Goal: Transaction & Acquisition: Purchase product/service

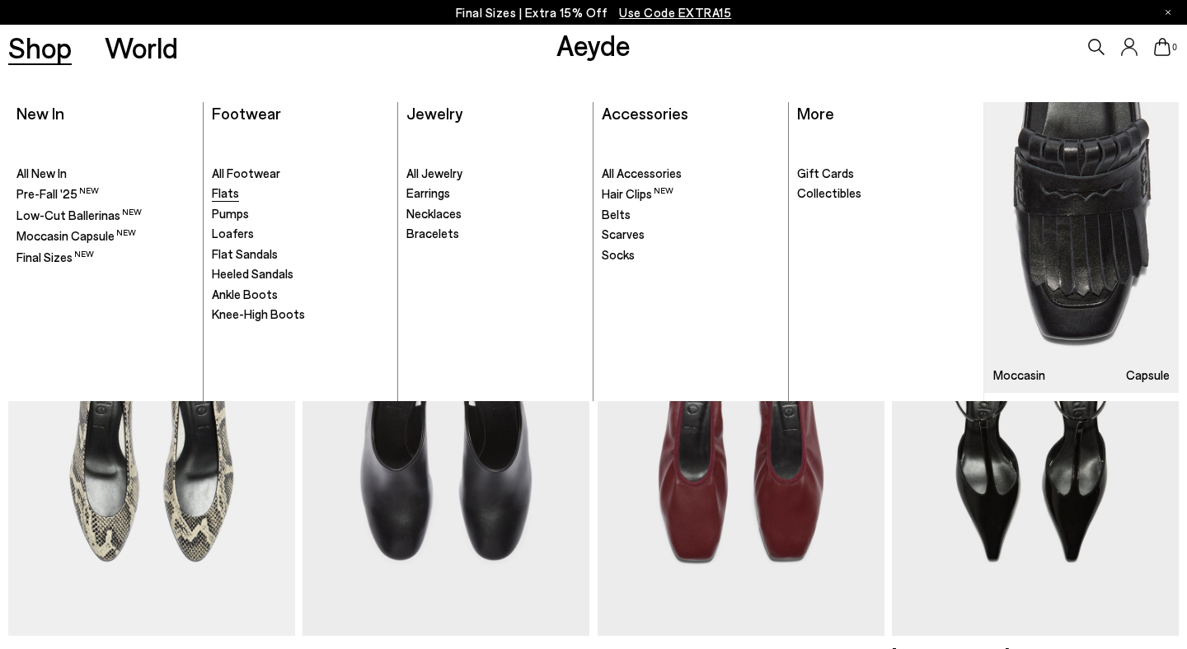
click at [222, 195] on span "Flats" at bounding box center [225, 192] width 27 height 15
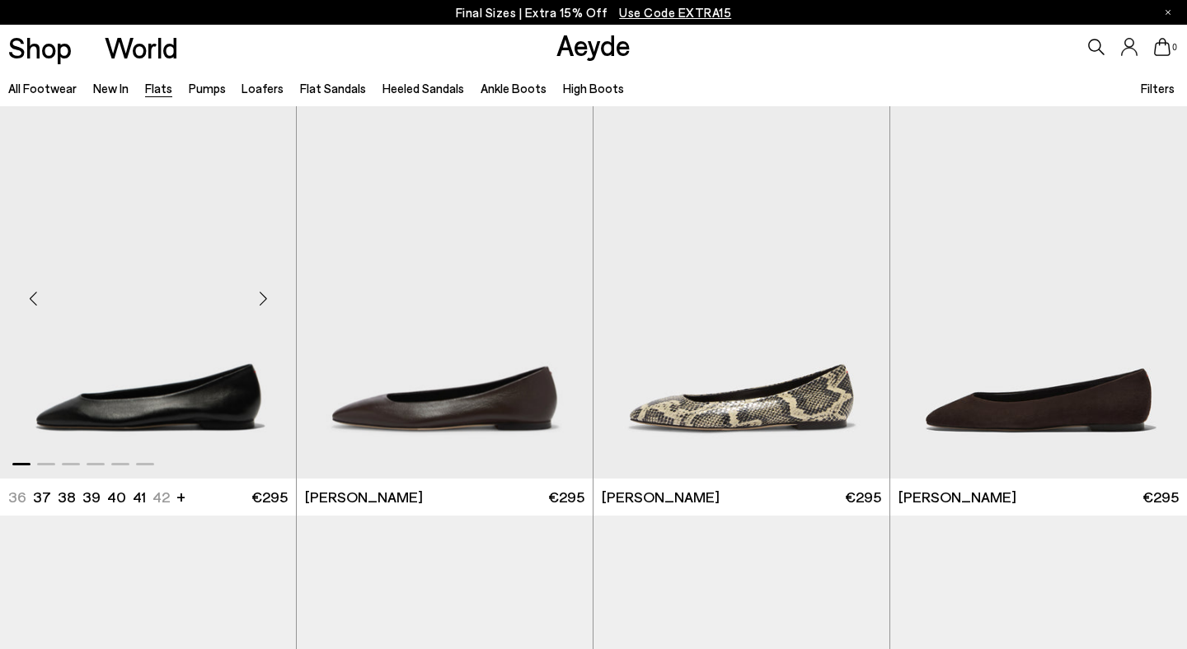
click at [186, 341] on img "1 / 6" at bounding box center [148, 292] width 296 height 372
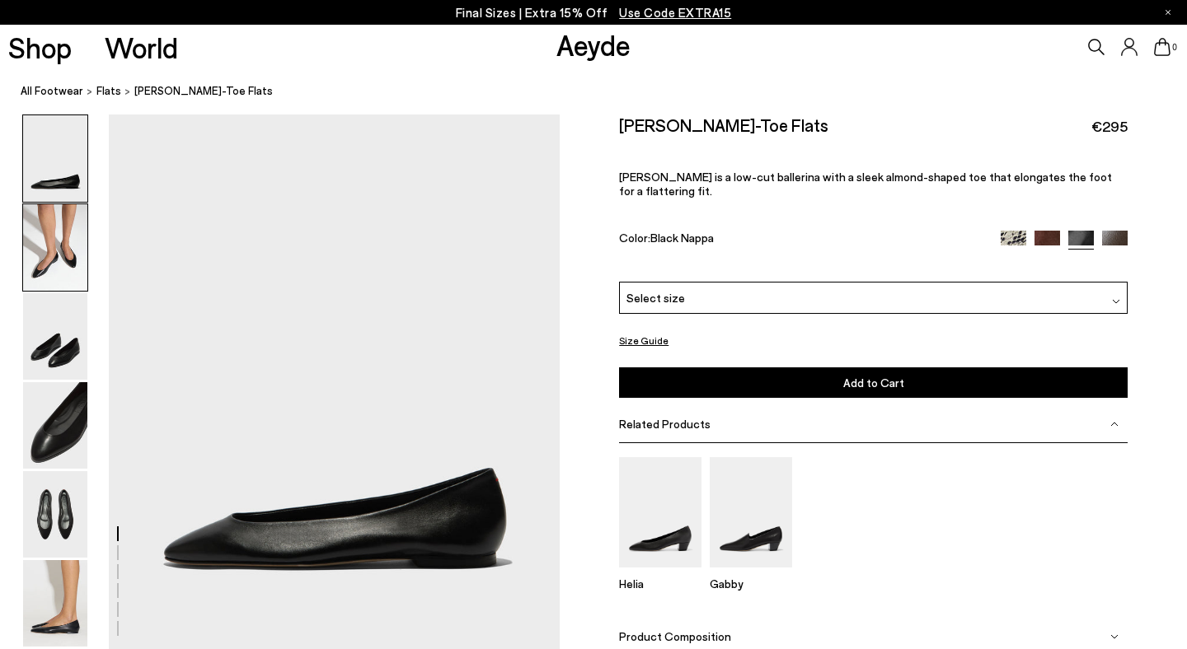
click at [52, 268] on img at bounding box center [55, 247] width 64 height 87
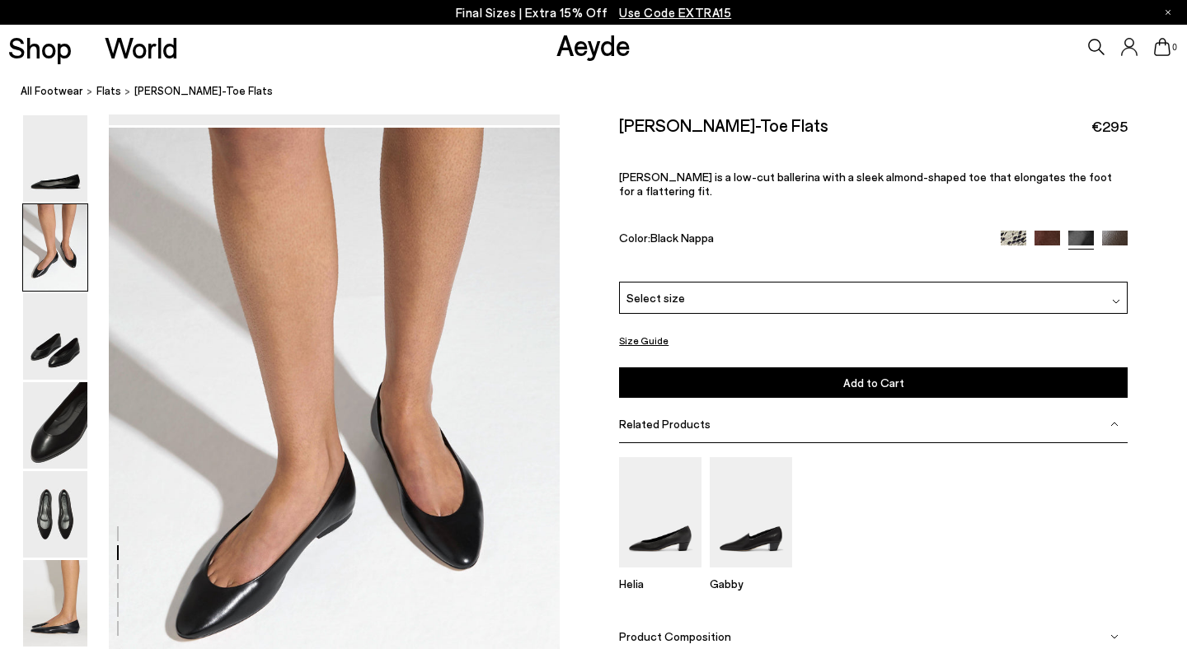
scroll to position [539, 0]
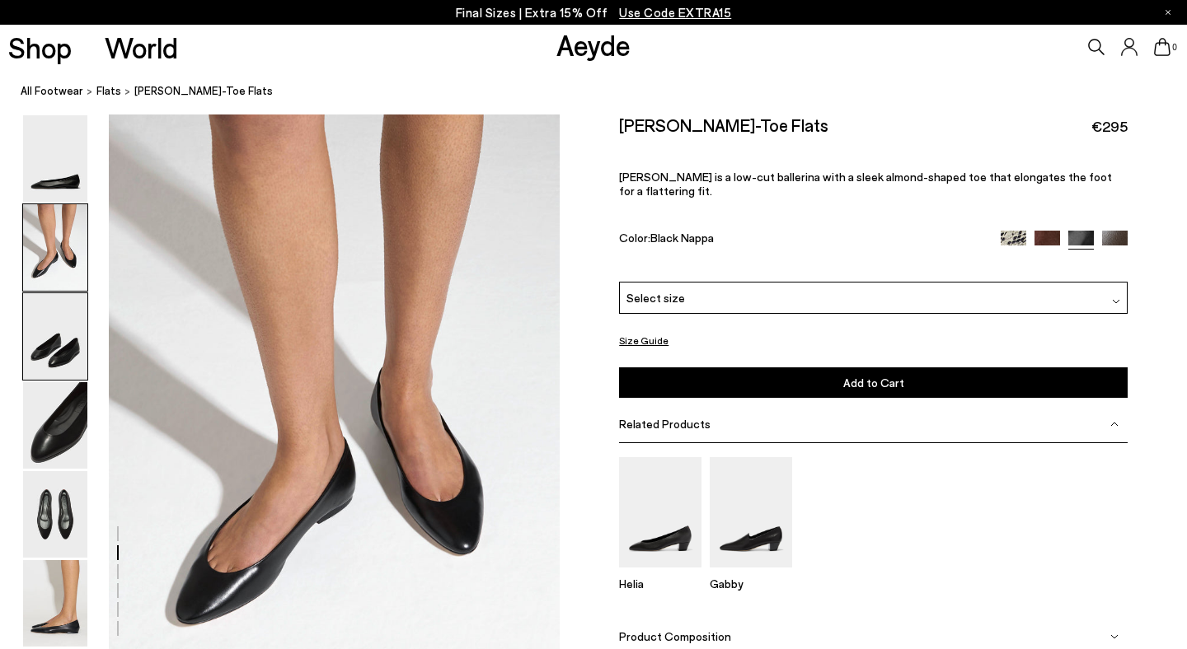
click at [63, 345] on img at bounding box center [55, 336] width 64 height 87
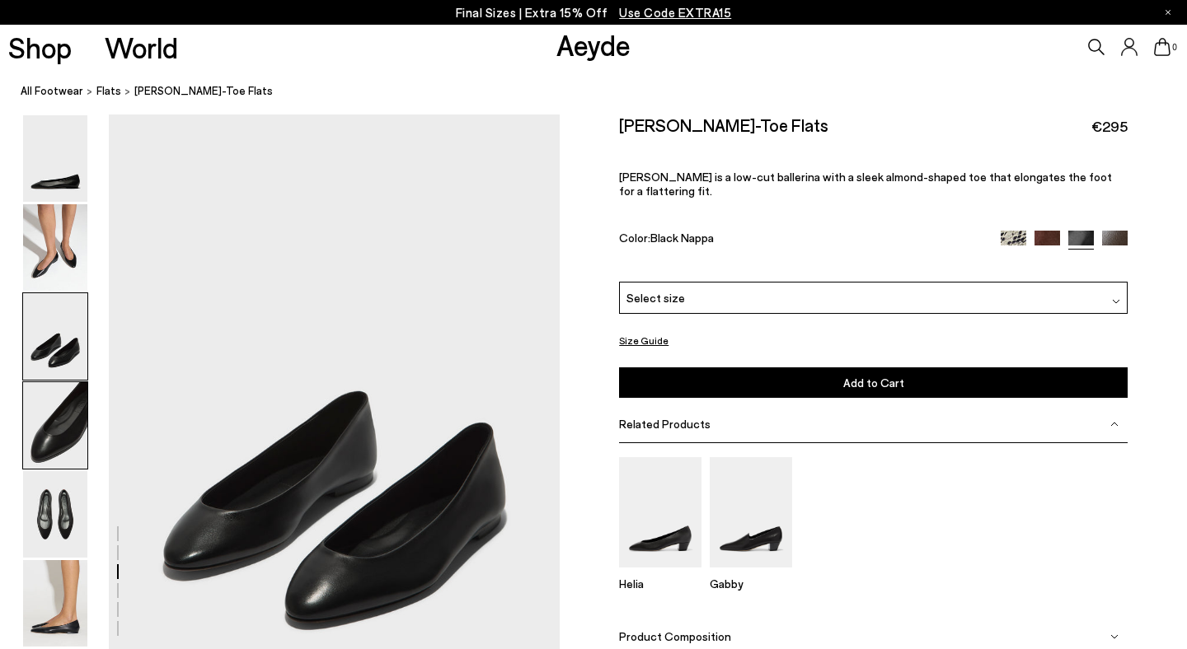
click at [73, 463] on img at bounding box center [55, 425] width 64 height 87
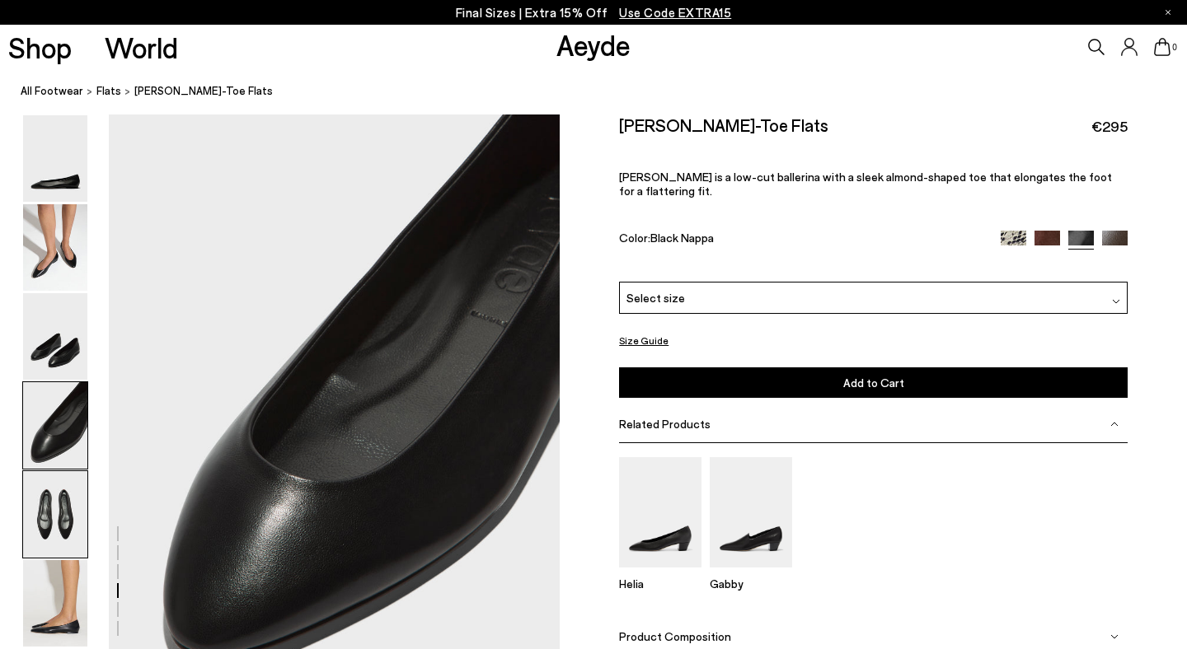
click at [63, 518] on img at bounding box center [55, 514] width 64 height 87
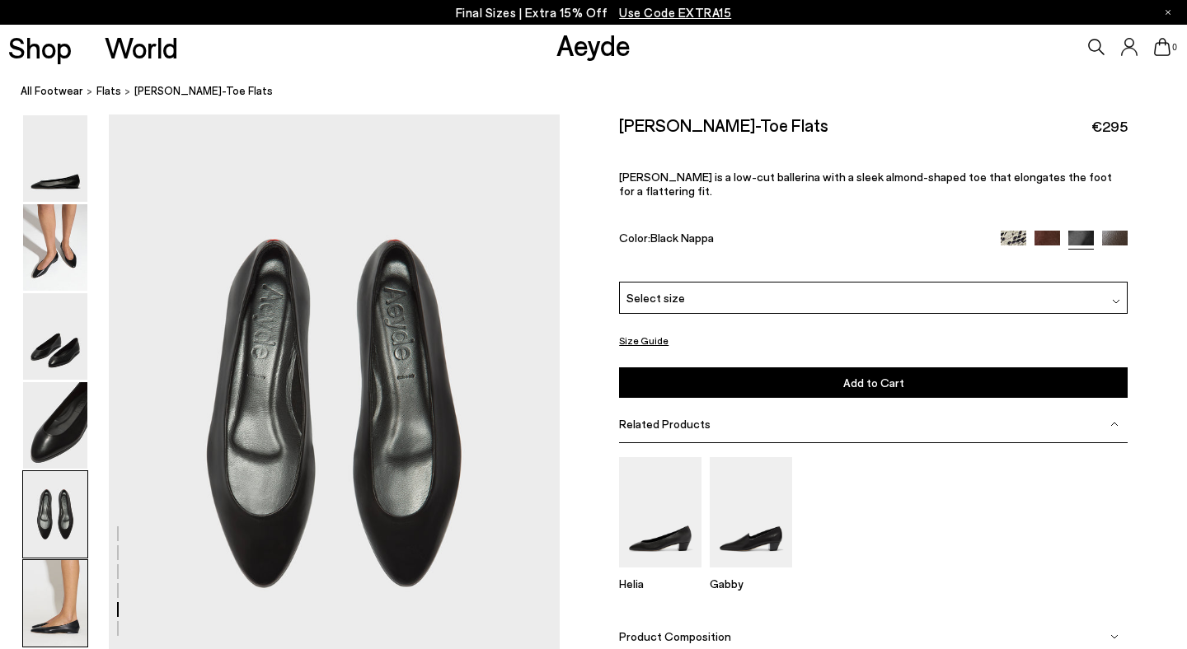
click at [54, 607] on img at bounding box center [55, 603] width 64 height 87
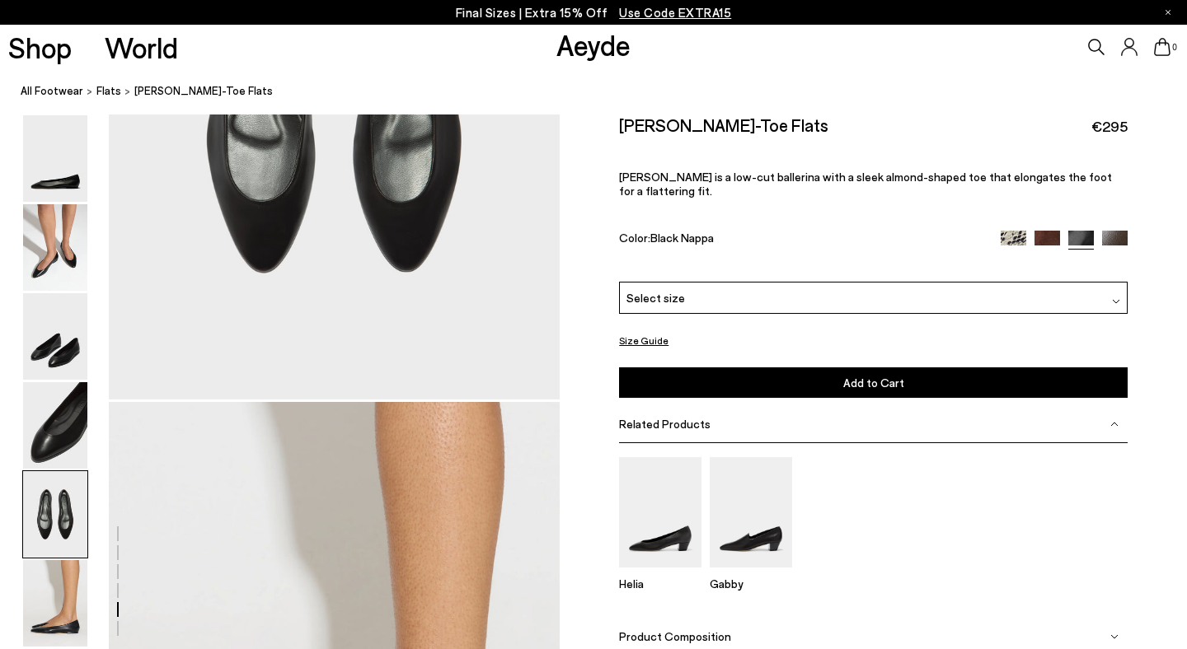
scroll to position [2656, 0]
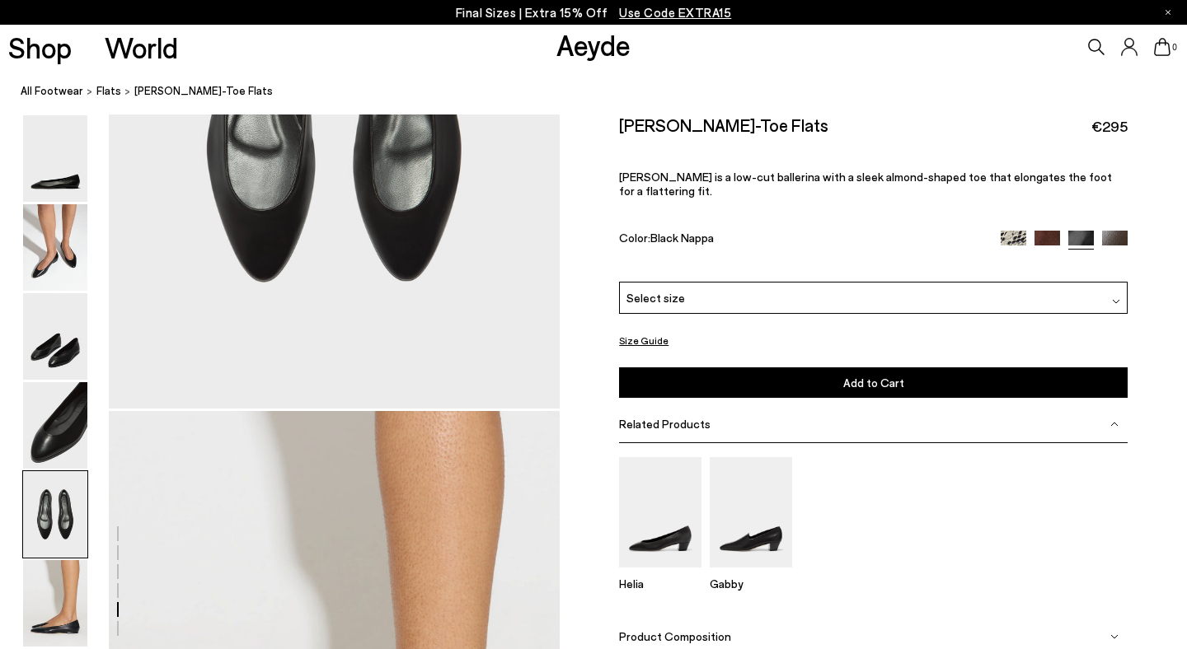
click at [1048, 230] on img at bounding box center [1047, 243] width 26 height 26
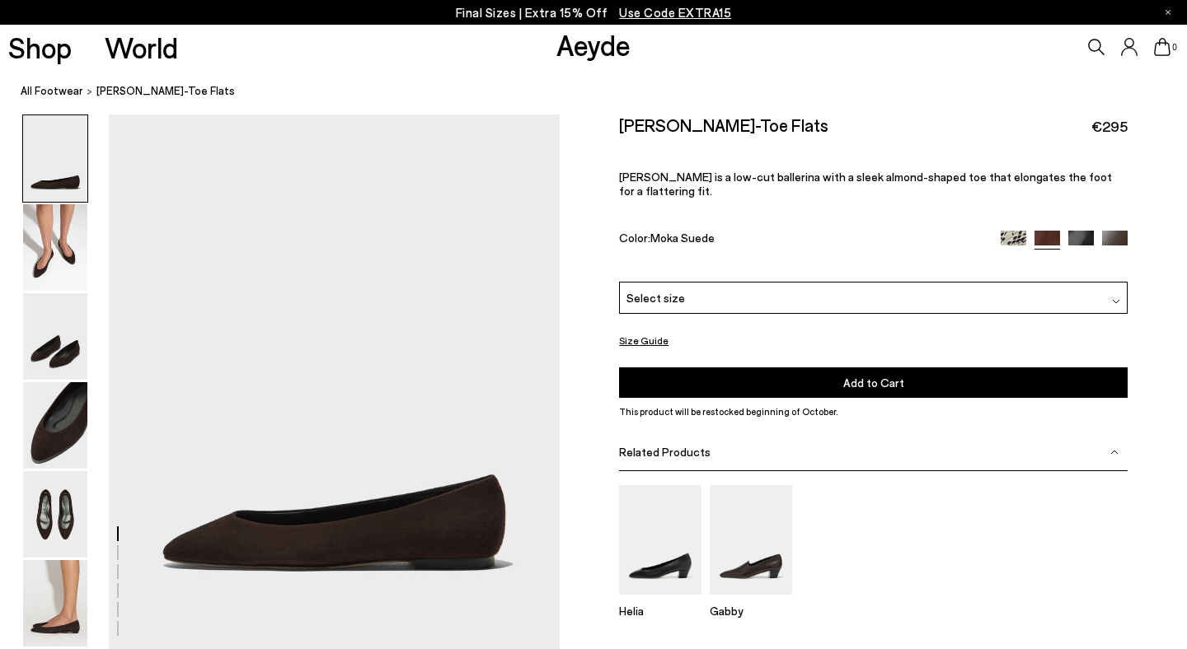
click at [1118, 231] on img at bounding box center [1115, 244] width 26 height 26
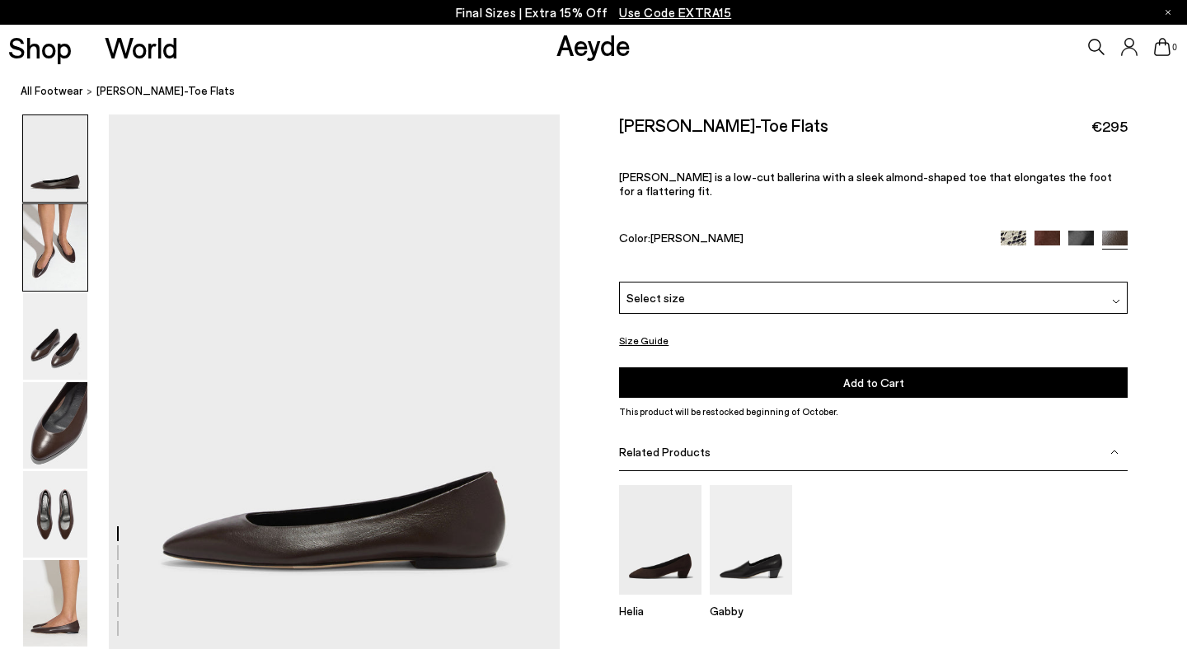
click at [45, 267] on img at bounding box center [55, 247] width 64 height 87
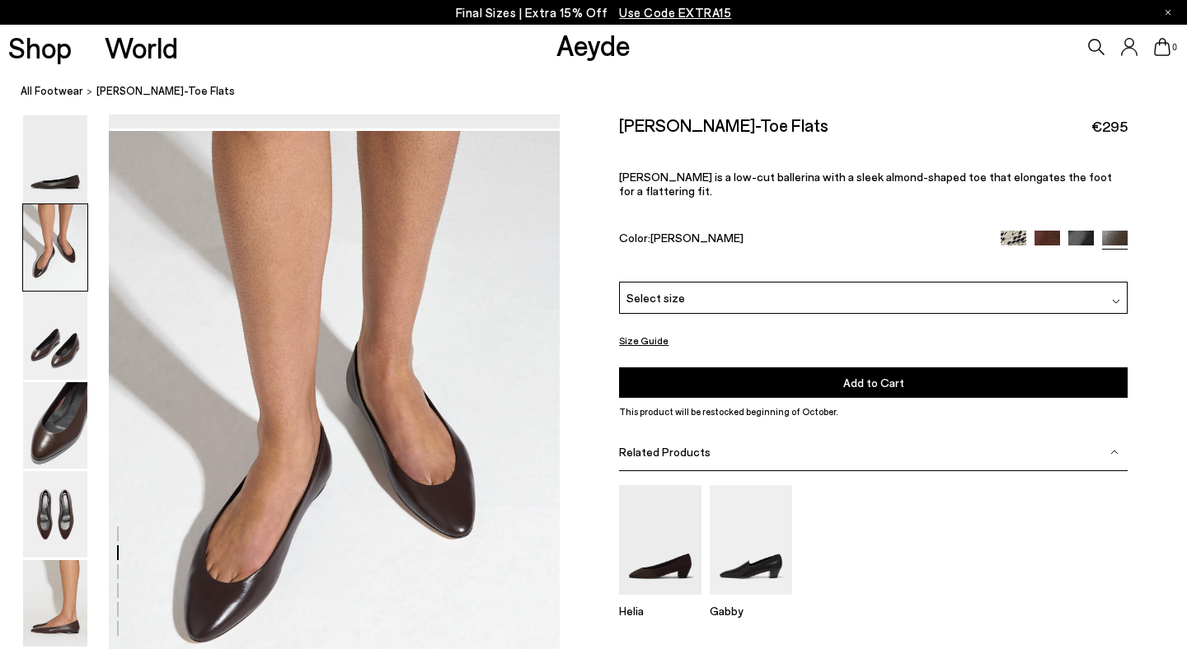
scroll to position [539, 0]
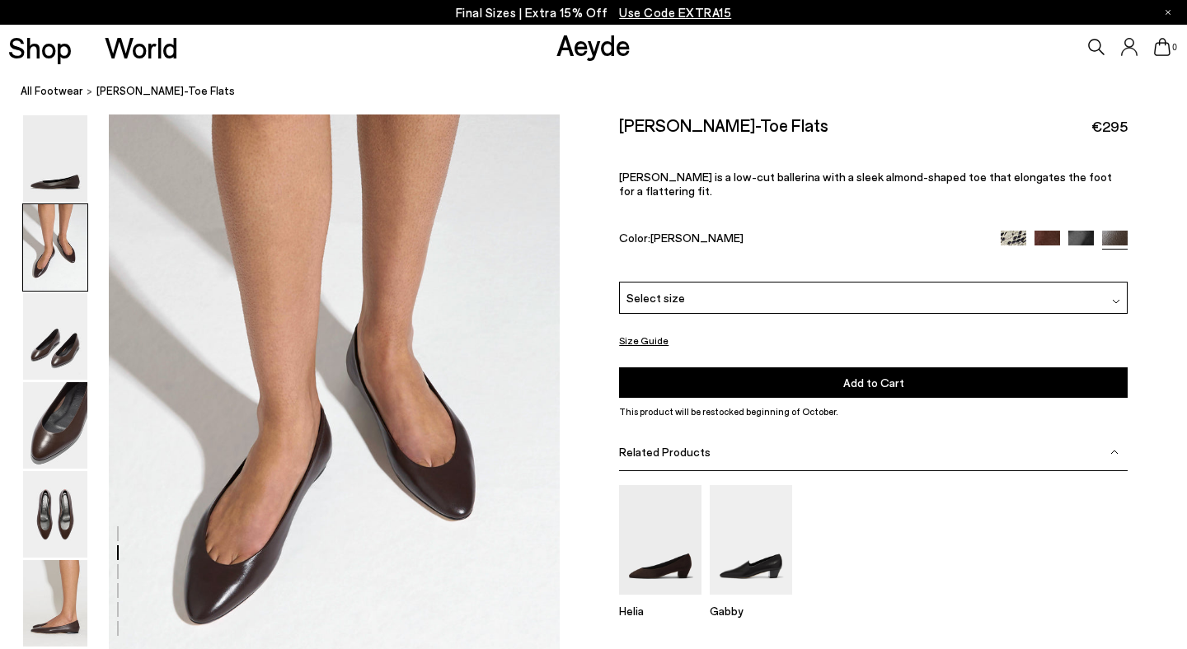
click at [1082, 230] on img at bounding box center [1081, 243] width 26 height 26
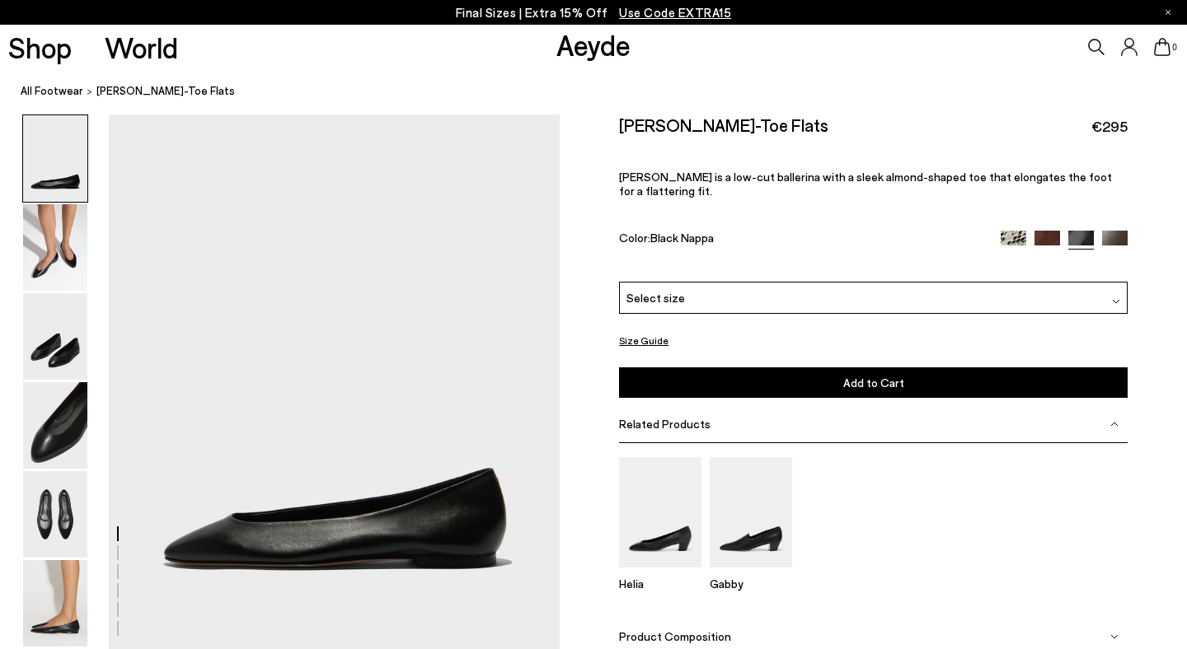
click at [877, 282] on div "Select size" at bounding box center [873, 298] width 509 height 32
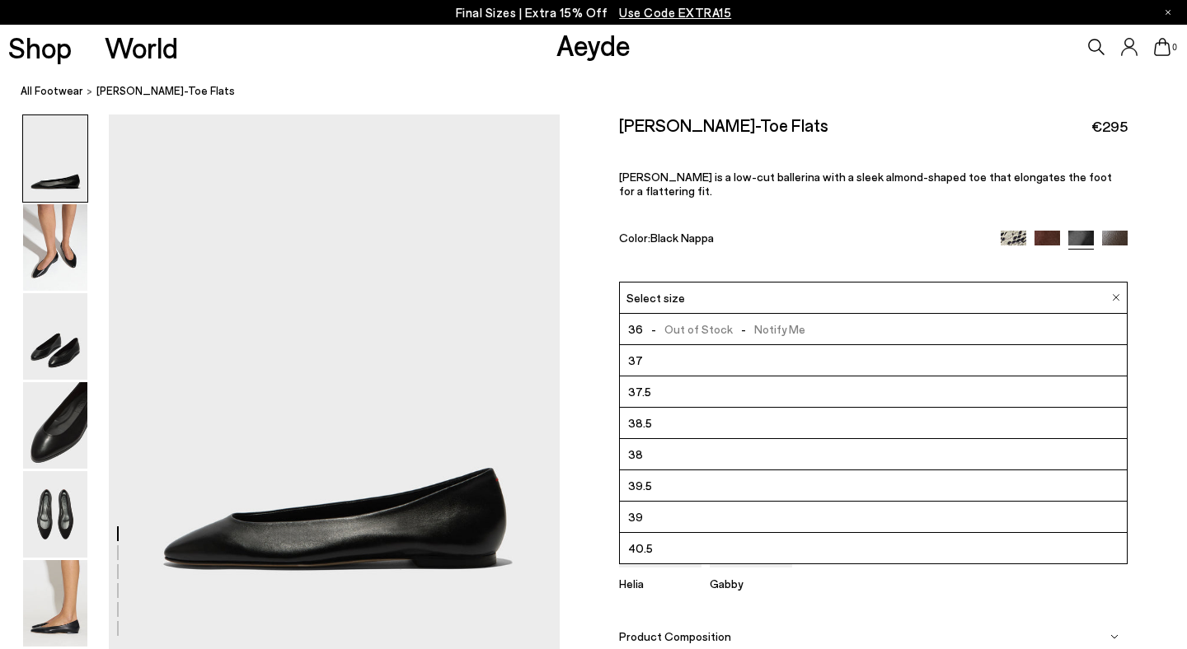
click at [719, 439] on li "38" at bounding box center [873, 454] width 507 height 31
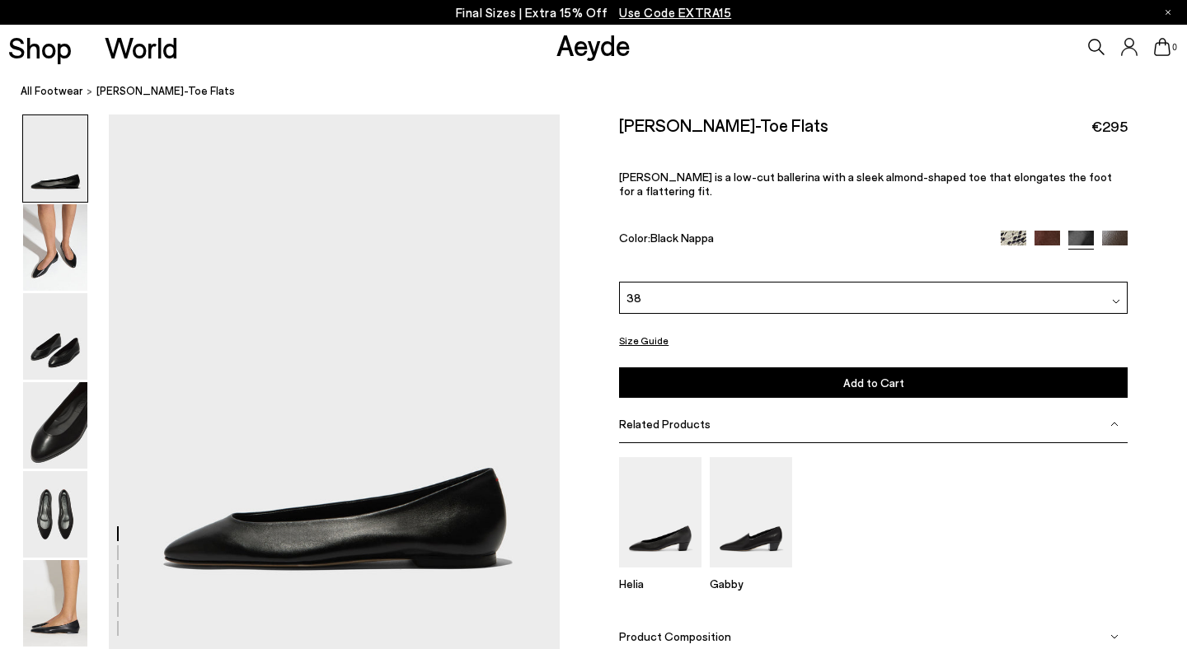
click at [779, 368] on button "Add to Cart Select a Size First" at bounding box center [873, 383] width 509 height 30
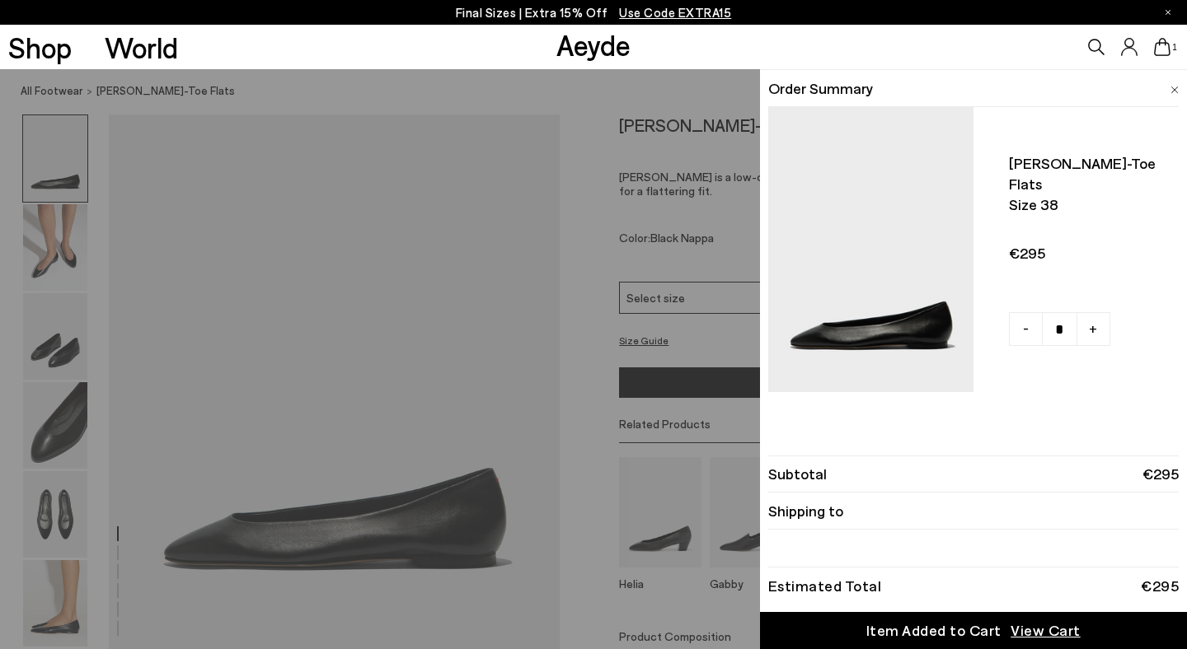
click at [1179, 91] on div "Order Summary Ellie almond-toe flats Size 38 -" at bounding box center [973, 244] width 427 height 350
click at [673, 101] on div "Quick Add Color Size View Details Order Summary Ellie almond-toe flats Size 38 …" at bounding box center [593, 359] width 1187 height 580
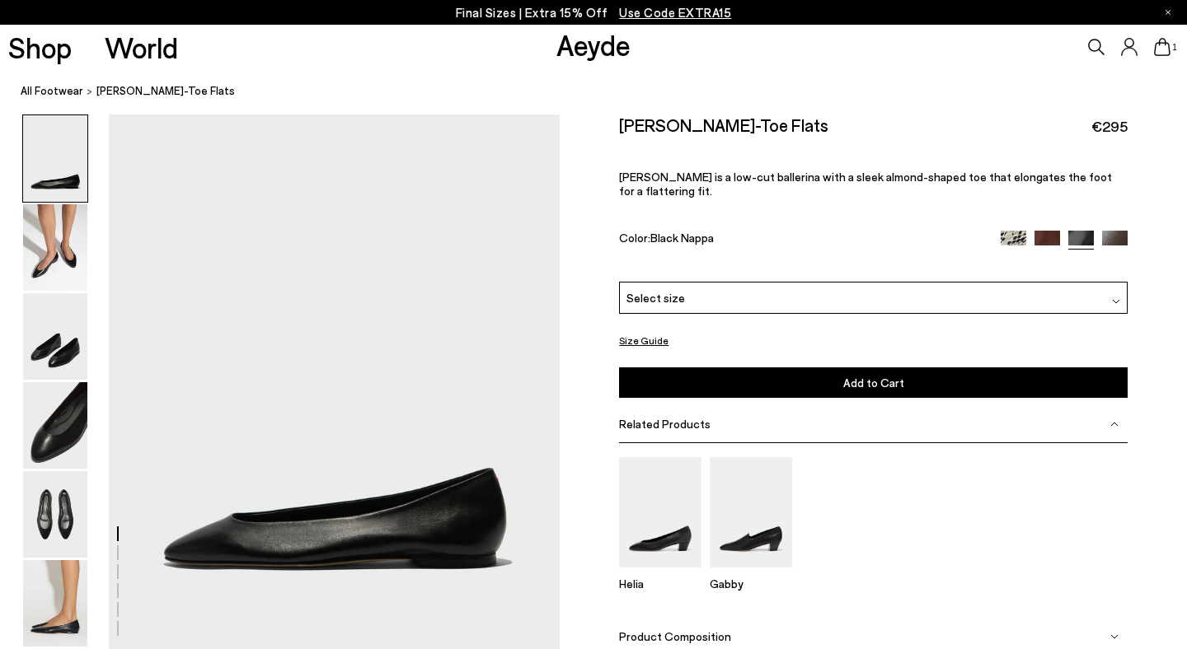
click at [595, 45] on link "Aeyde" at bounding box center [593, 44] width 74 height 35
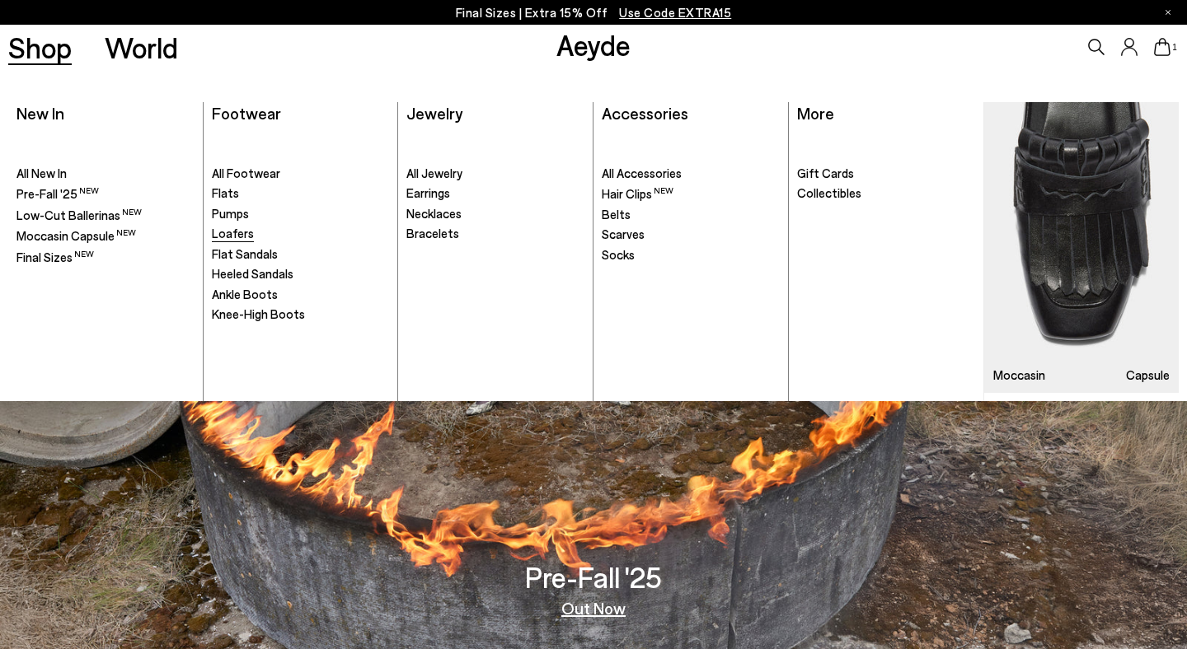
click at [241, 237] on span "Loafers" at bounding box center [233, 233] width 42 height 15
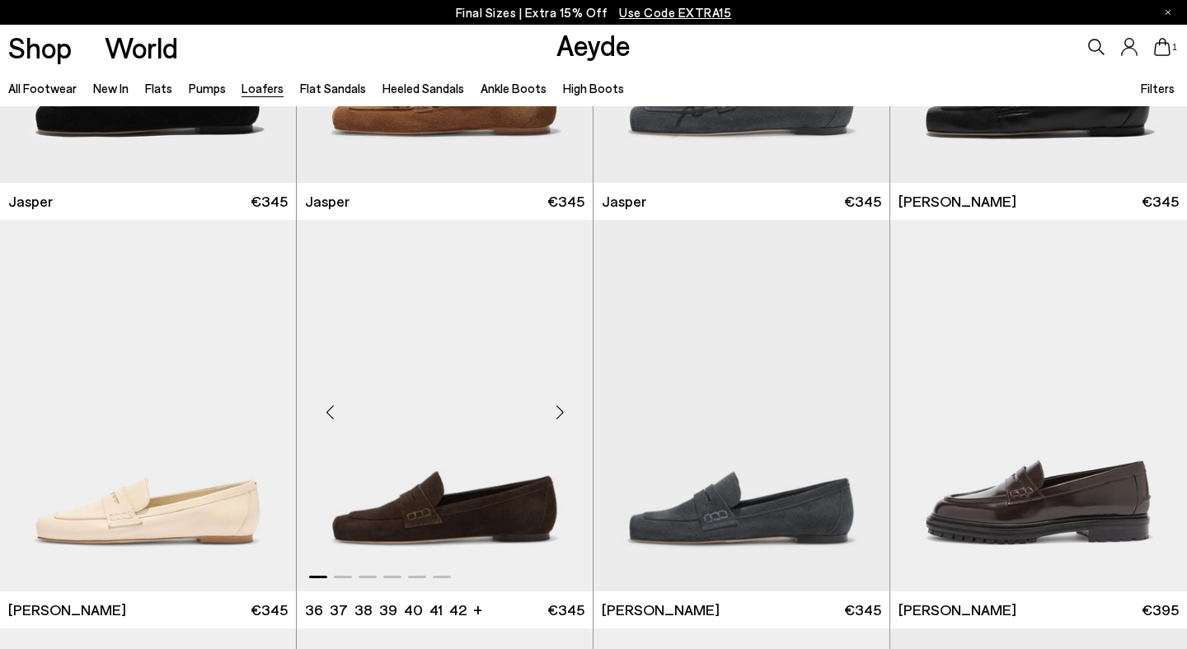
scroll to position [731, 0]
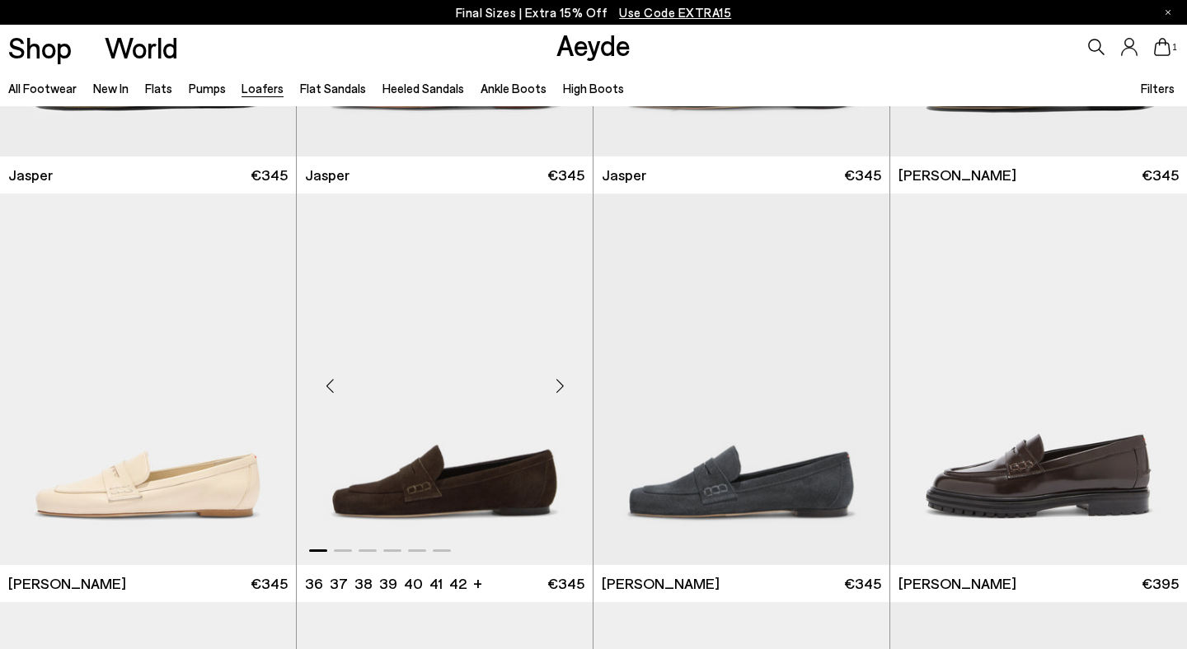
click at [555, 393] on div "Next slide" at bounding box center [559, 386] width 49 height 49
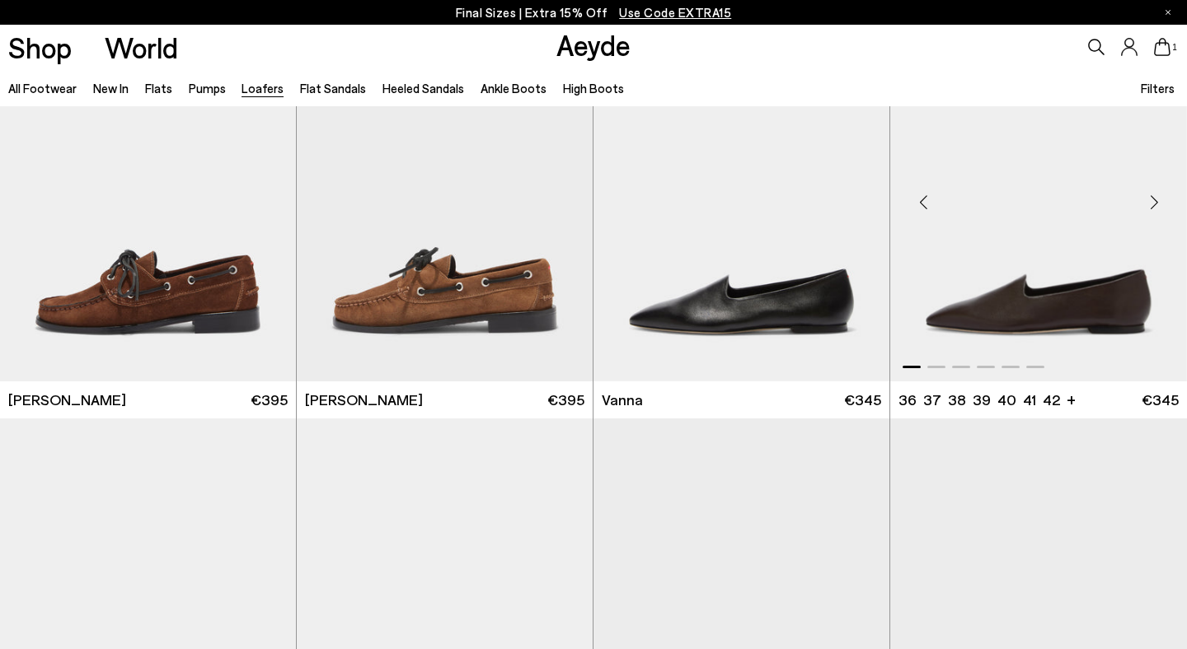
scroll to position [1730, 0]
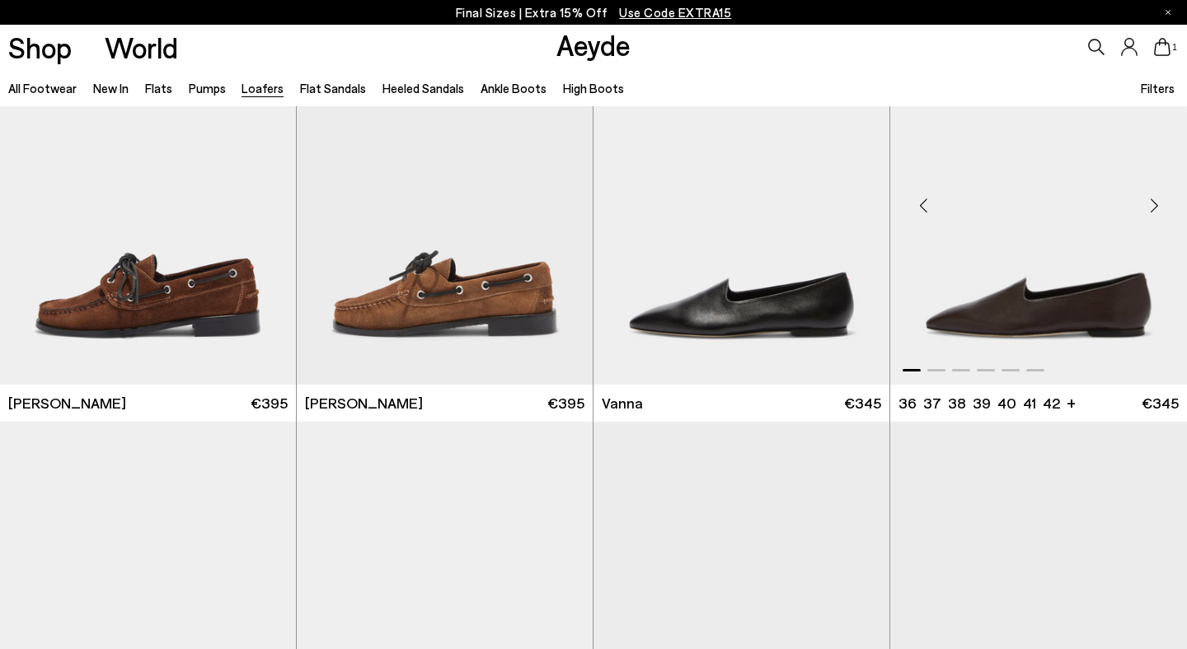
click at [1155, 202] on div "Next slide" at bounding box center [1153, 205] width 49 height 49
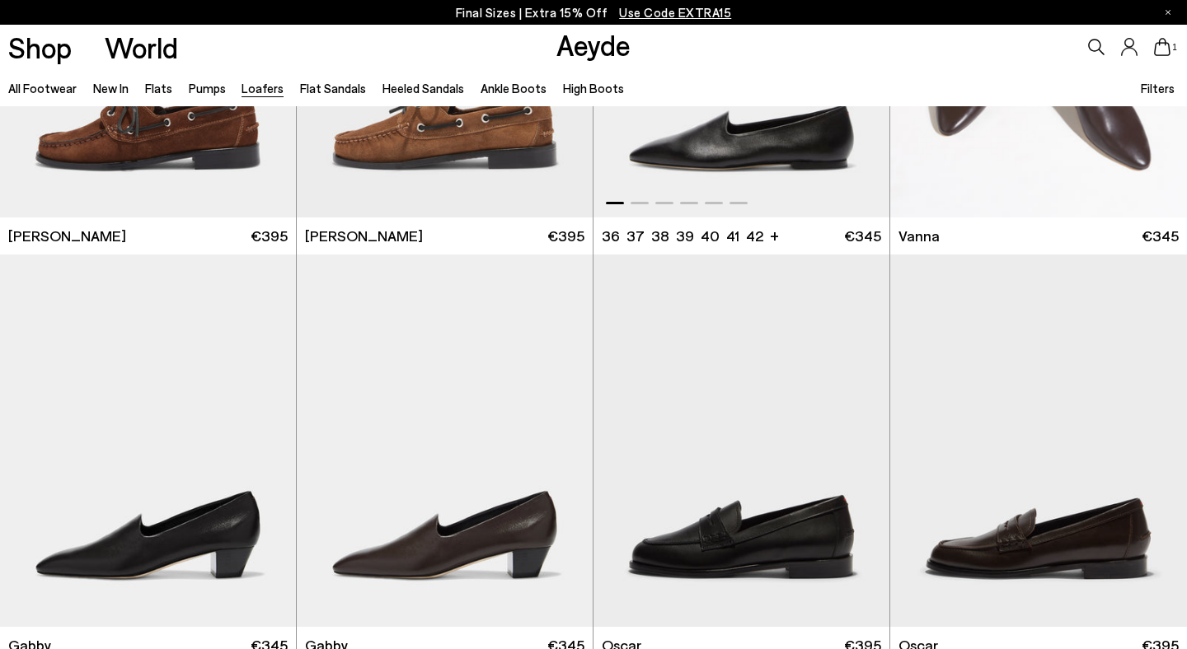
scroll to position [2185, 0]
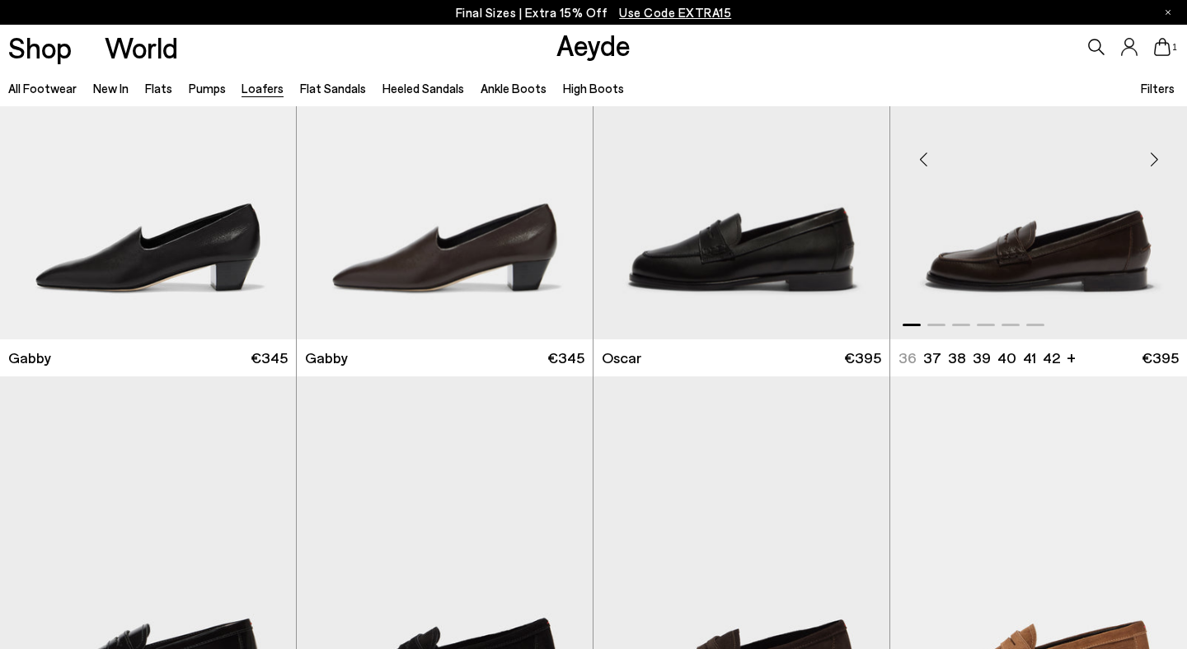
click at [1151, 159] on div "Next slide" at bounding box center [1153, 159] width 49 height 49
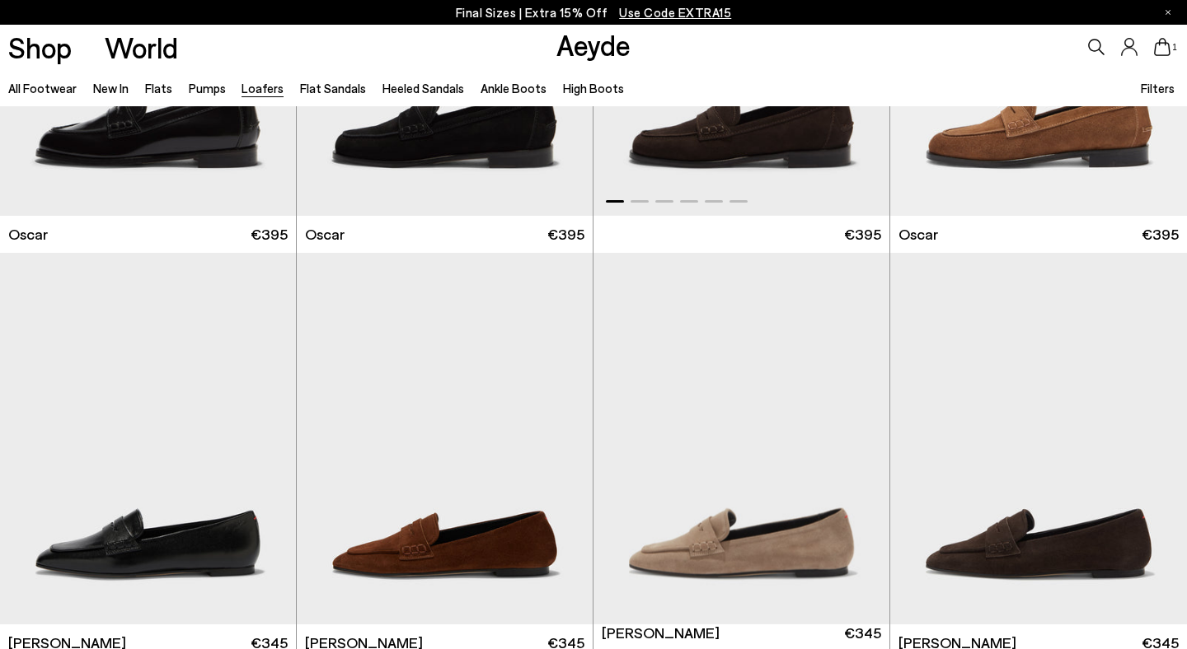
scroll to position [2591, 0]
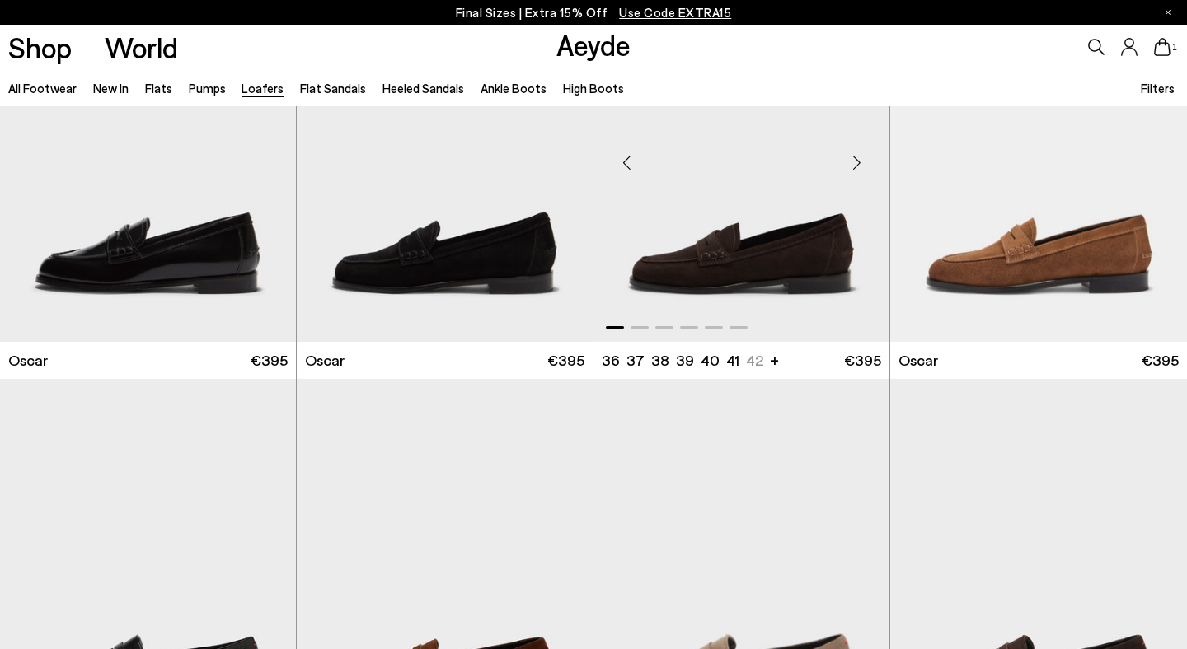
click at [861, 171] on div "Next slide" at bounding box center [856, 162] width 49 height 49
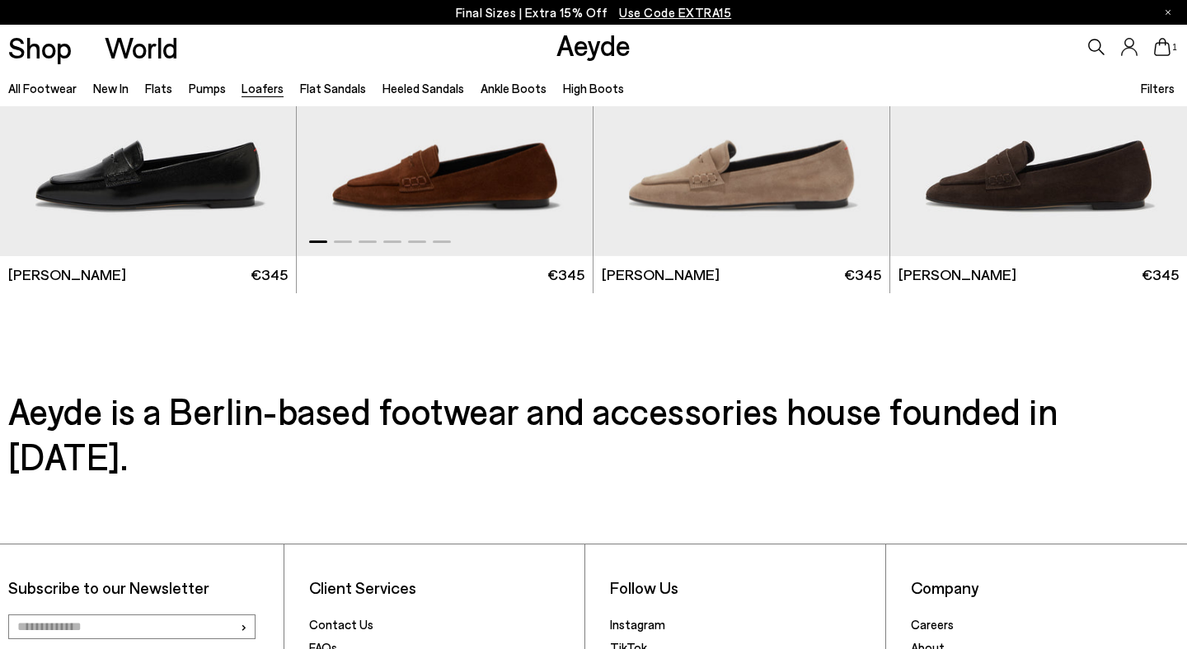
scroll to position [2951, 0]
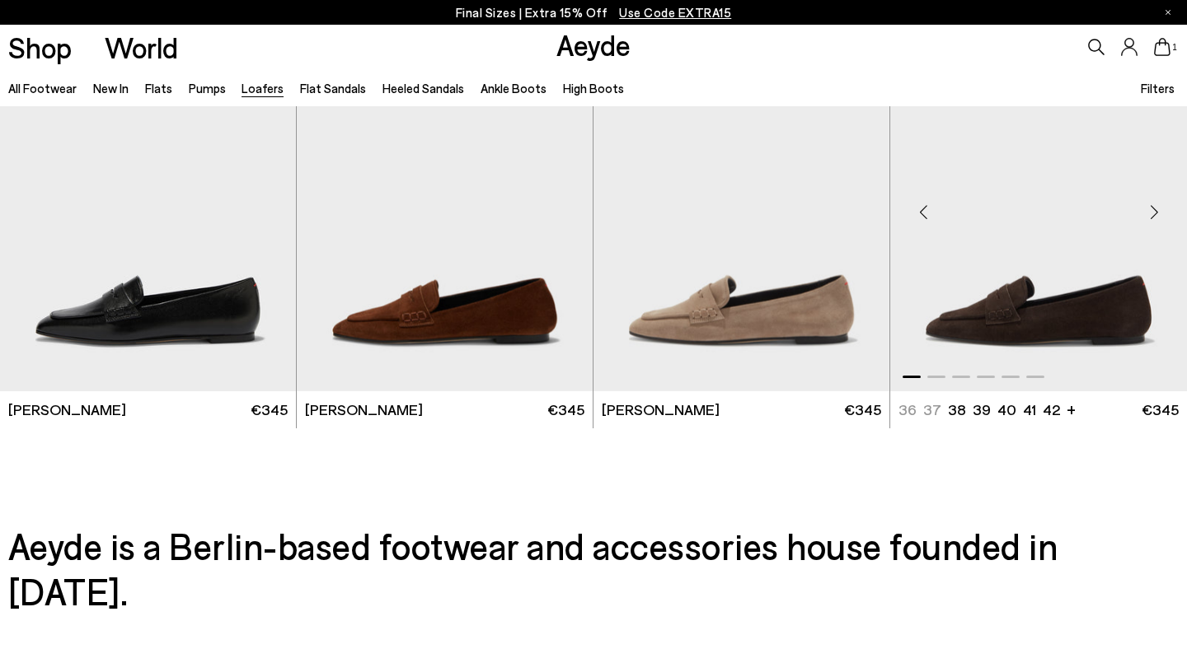
click at [1157, 209] on div "Next slide" at bounding box center [1153, 212] width 49 height 49
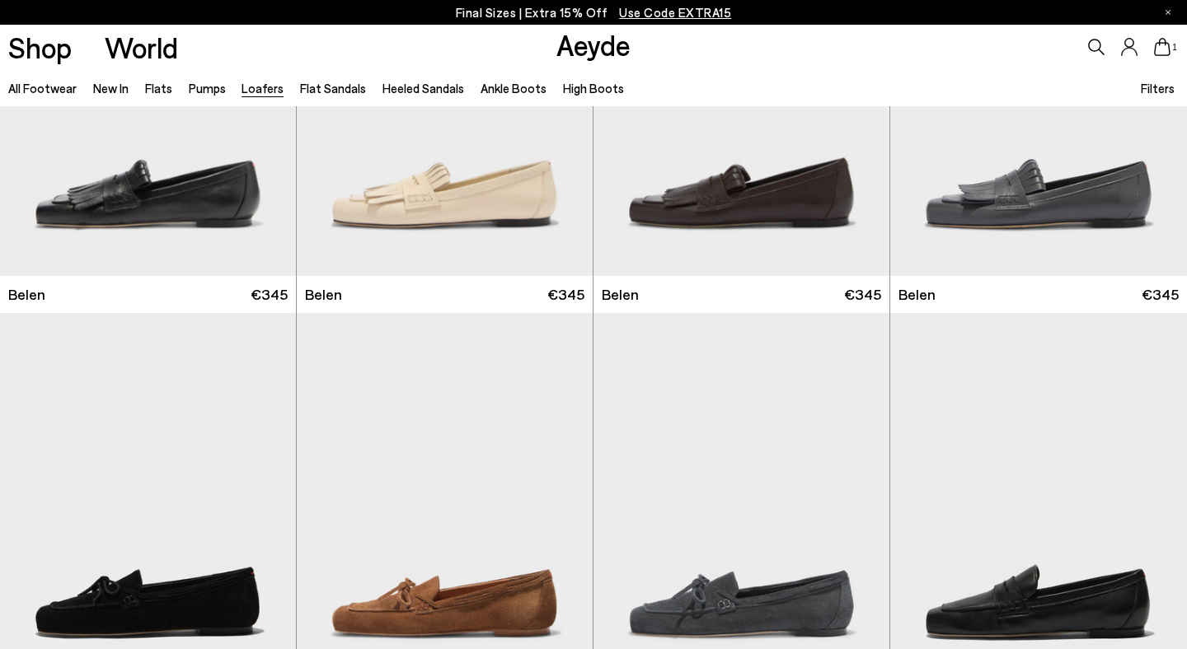
scroll to position [0, 0]
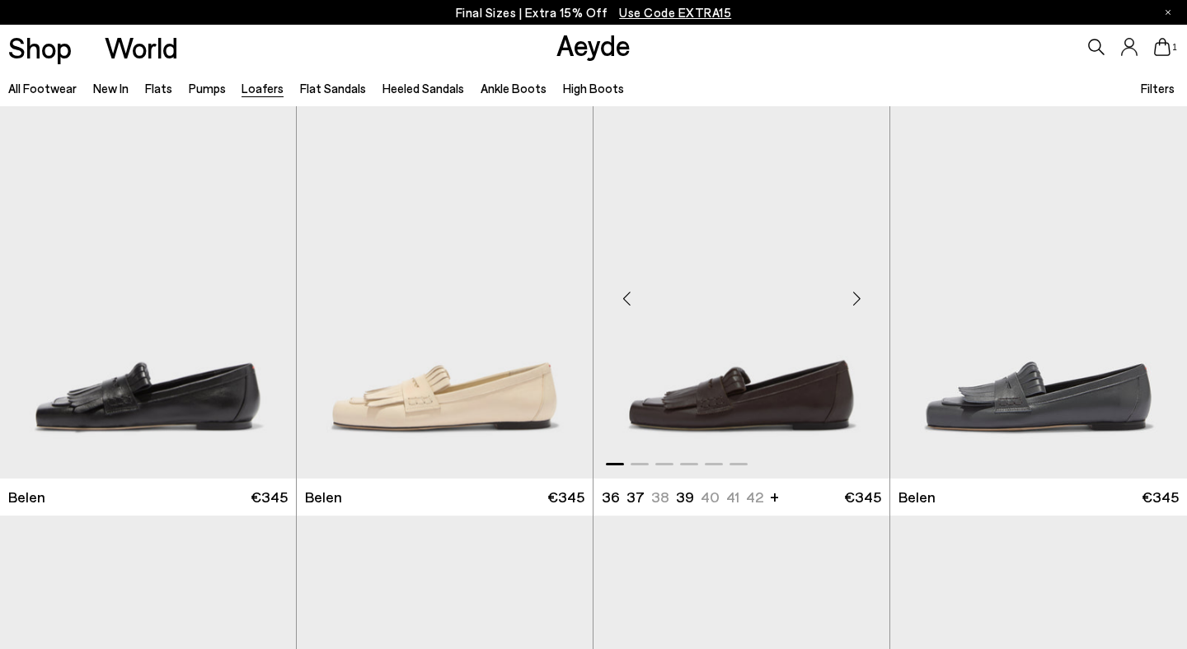
click at [853, 293] on div "Next slide" at bounding box center [856, 298] width 49 height 49
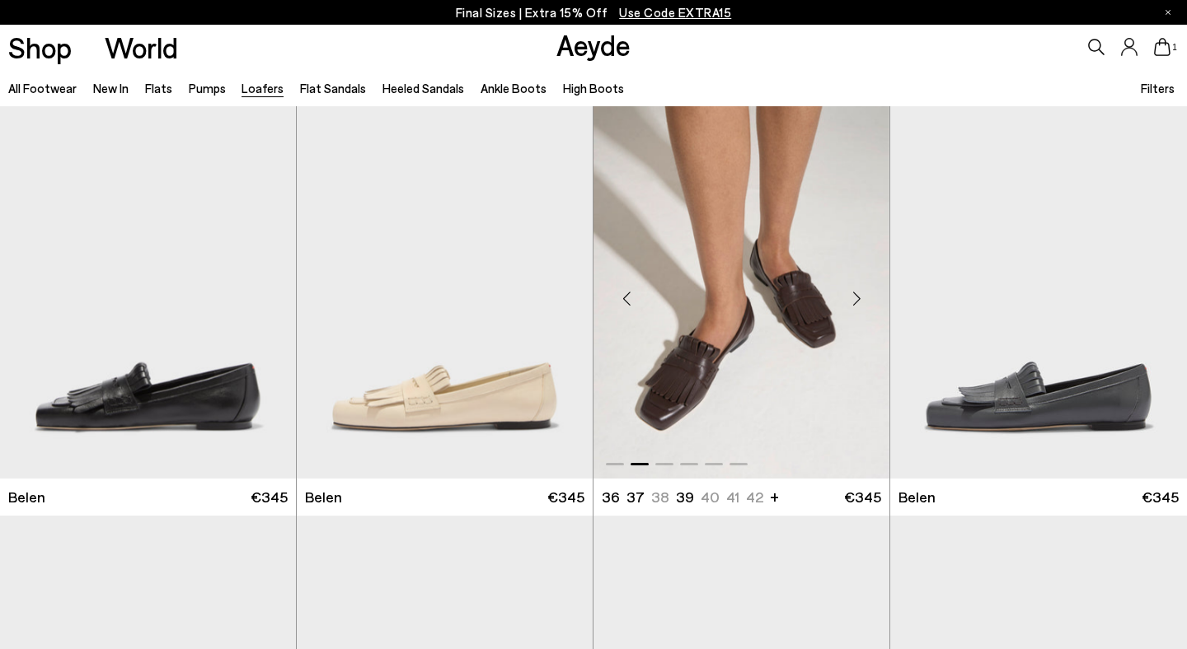
click at [856, 297] on div "Next slide" at bounding box center [856, 298] width 49 height 49
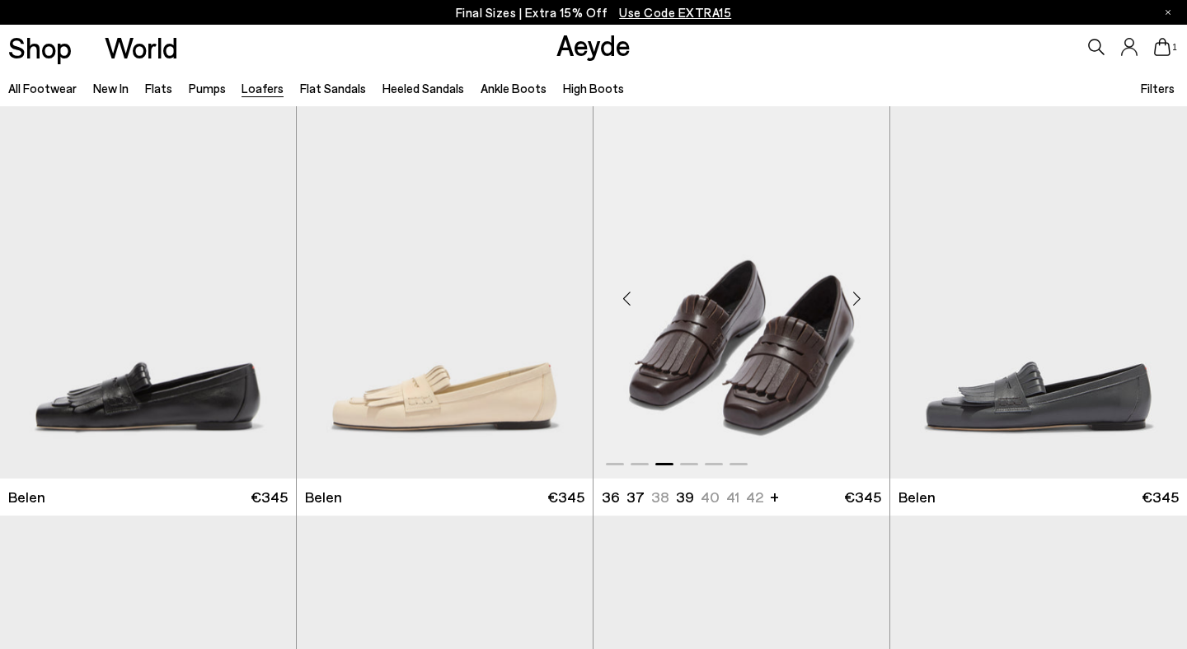
click at [856, 298] on div "Next slide" at bounding box center [856, 298] width 49 height 49
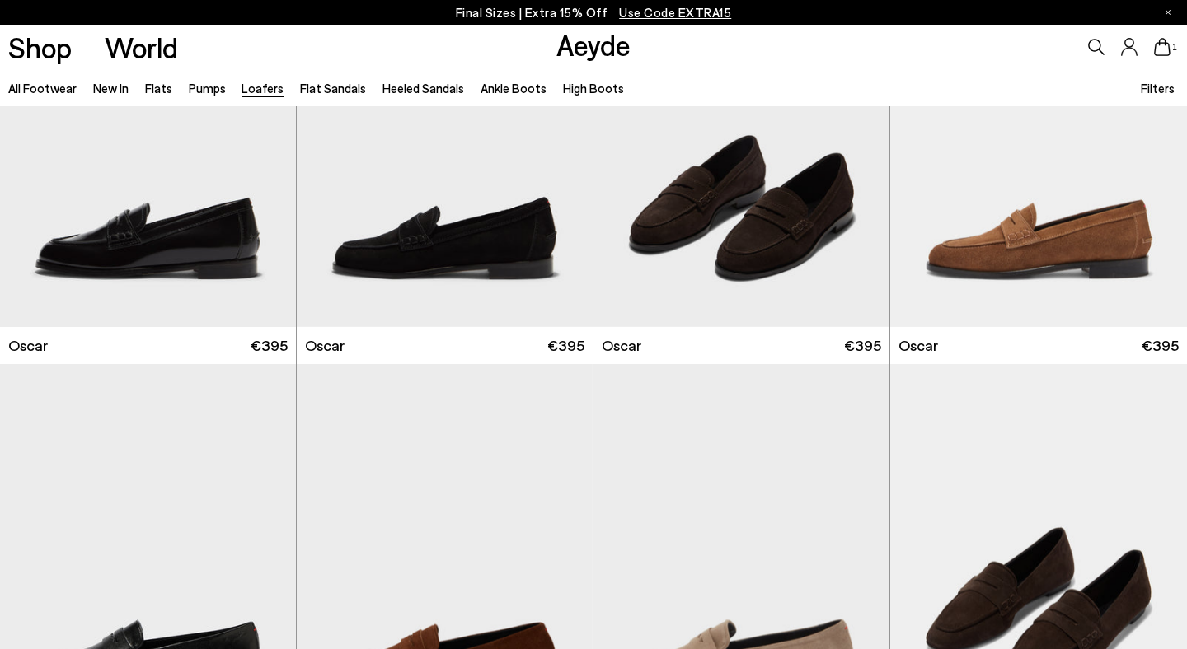
scroll to position [3262, 0]
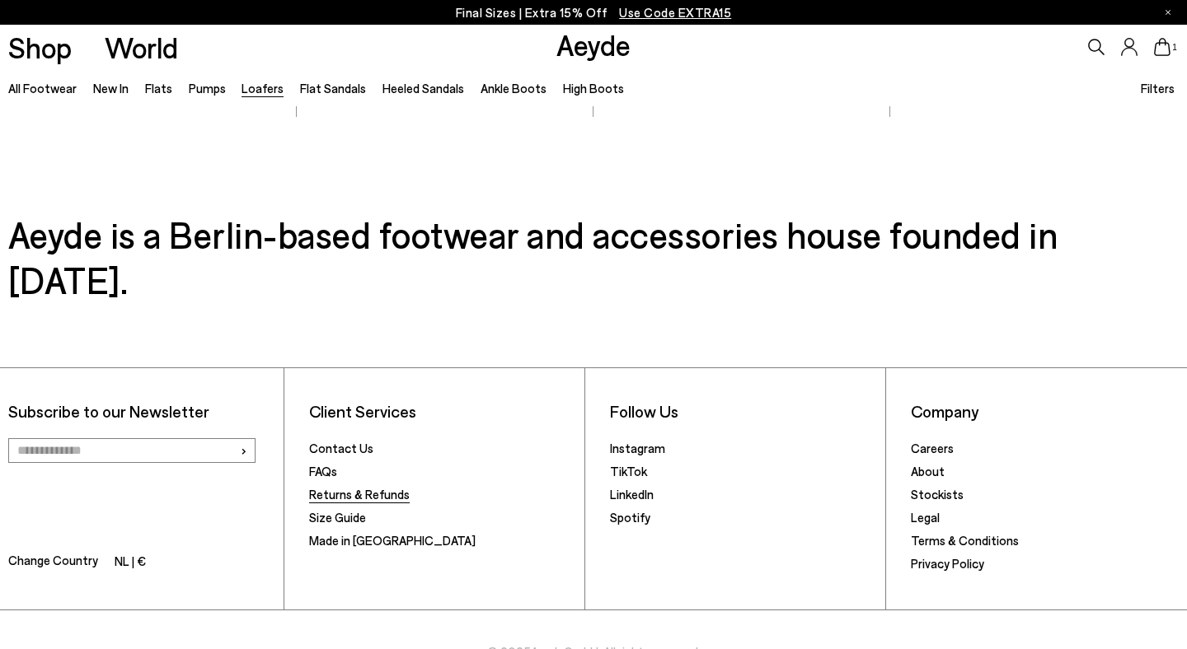
click at [395, 487] on link "Returns & Refunds" at bounding box center [359, 494] width 101 height 15
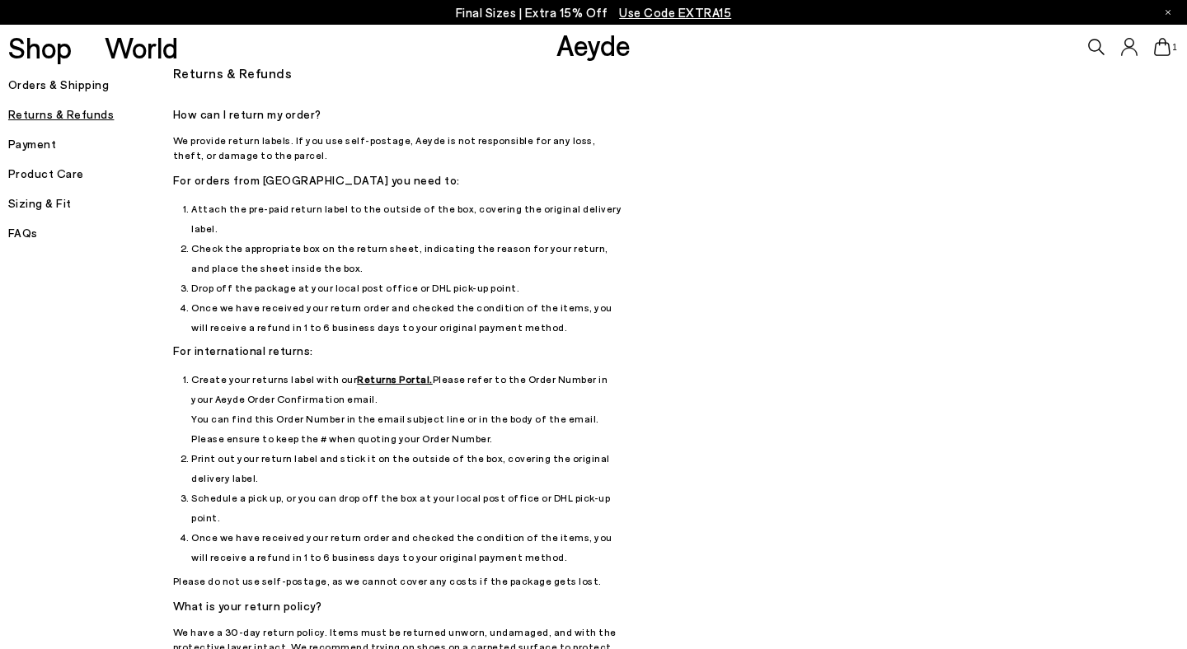
scroll to position [17, 0]
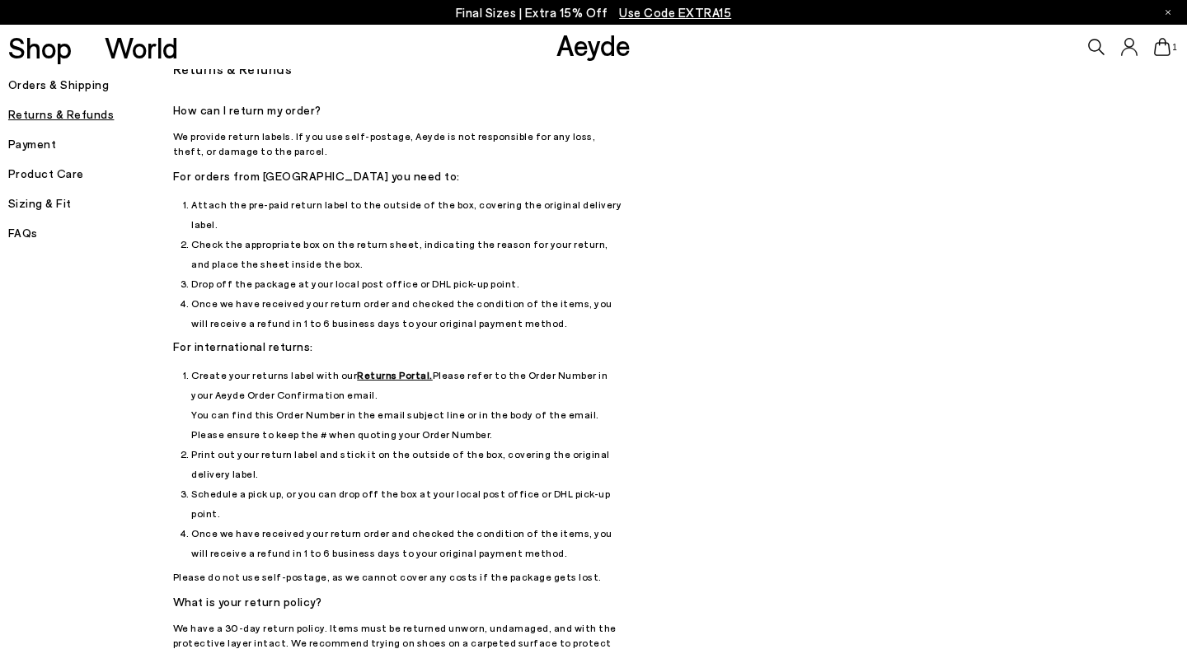
click at [372, 369] on u "Returns Portal." at bounding box center [395, 375] width 76 height 12
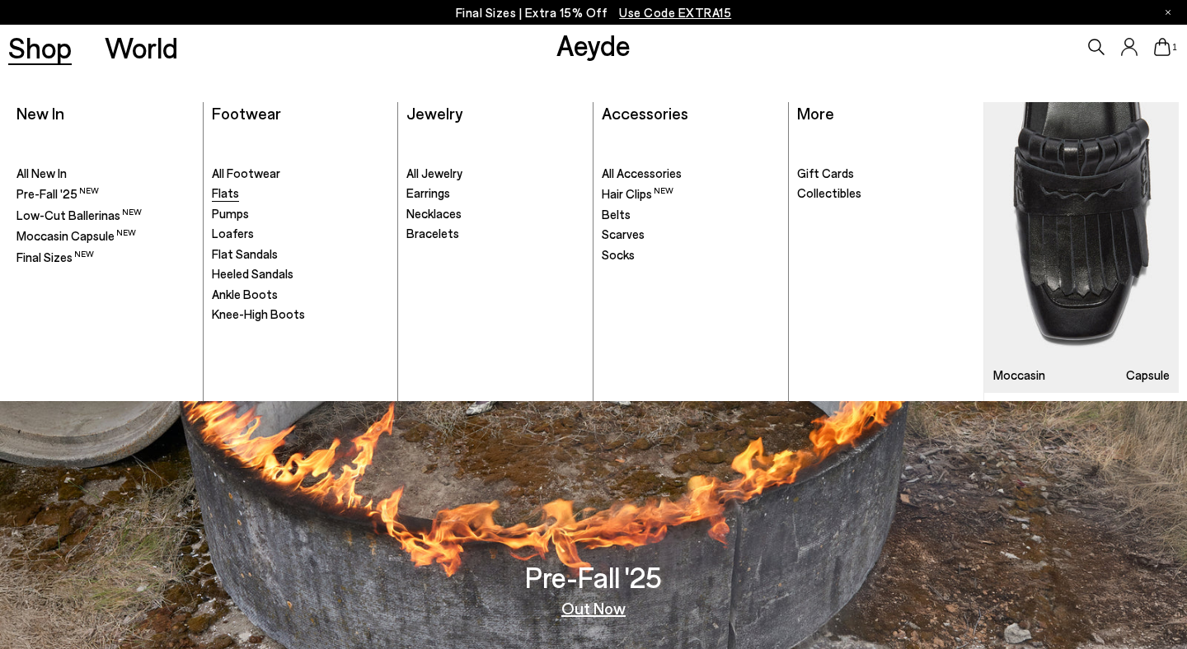
click at [226, 193] on span "Flats" at bounding box center [225, 192] width 27 height 15
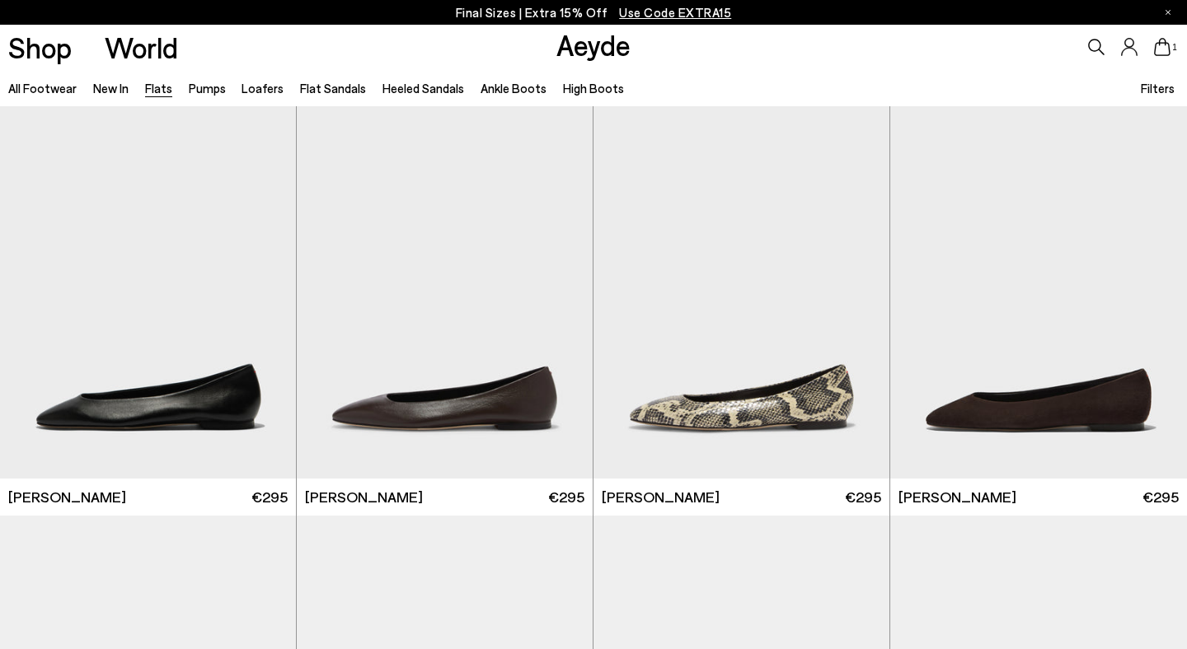
click at [1157, 48] on icon at bounding box center [1162, 47] width 16 height 18
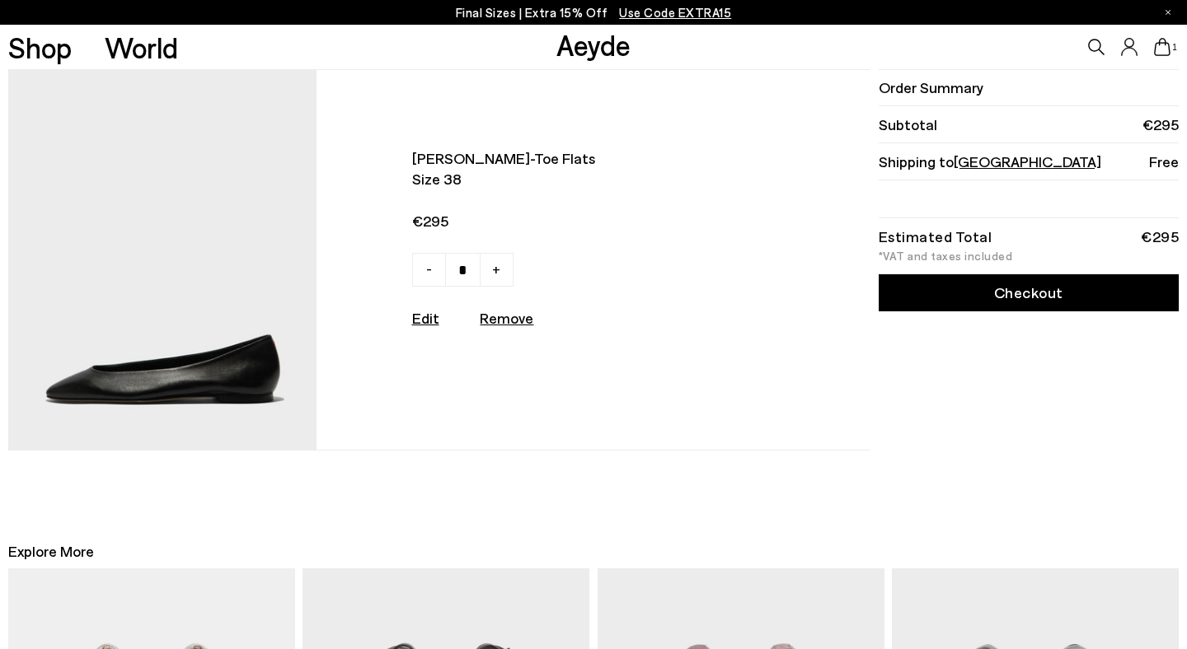
click at [1037, 297] on link "Checkout" at bounding box center [1029, 292] width 300 height 37
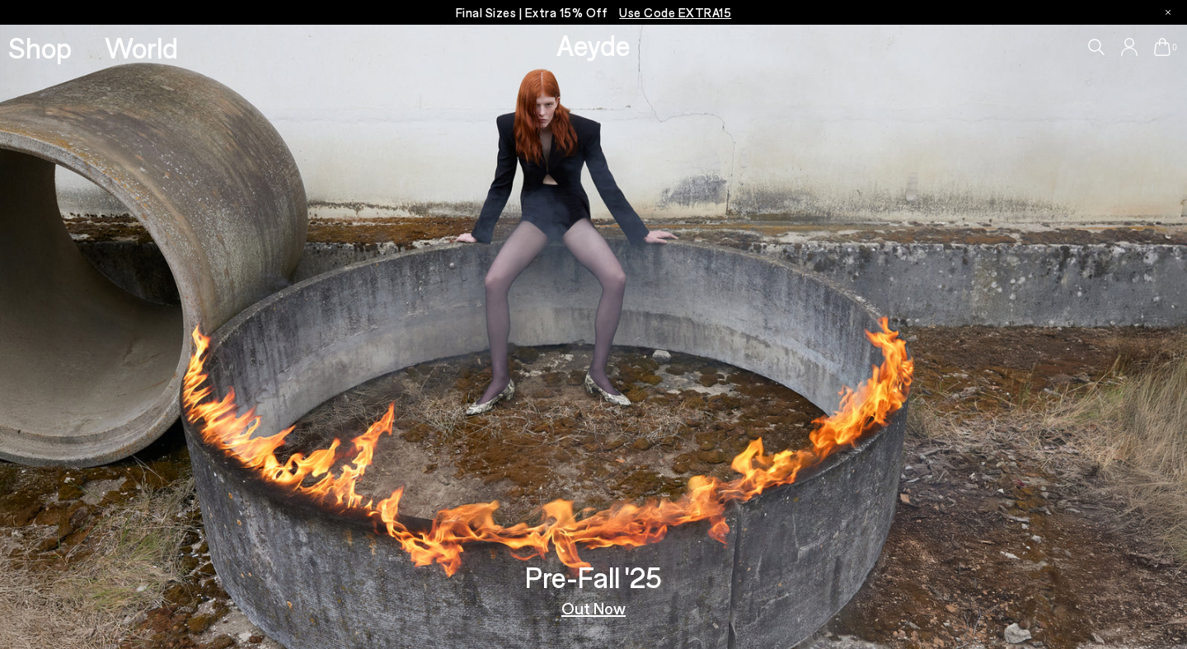
click at [602, 46] on link "Aeyde" at bounding box center [593, 44] width 74 height 35
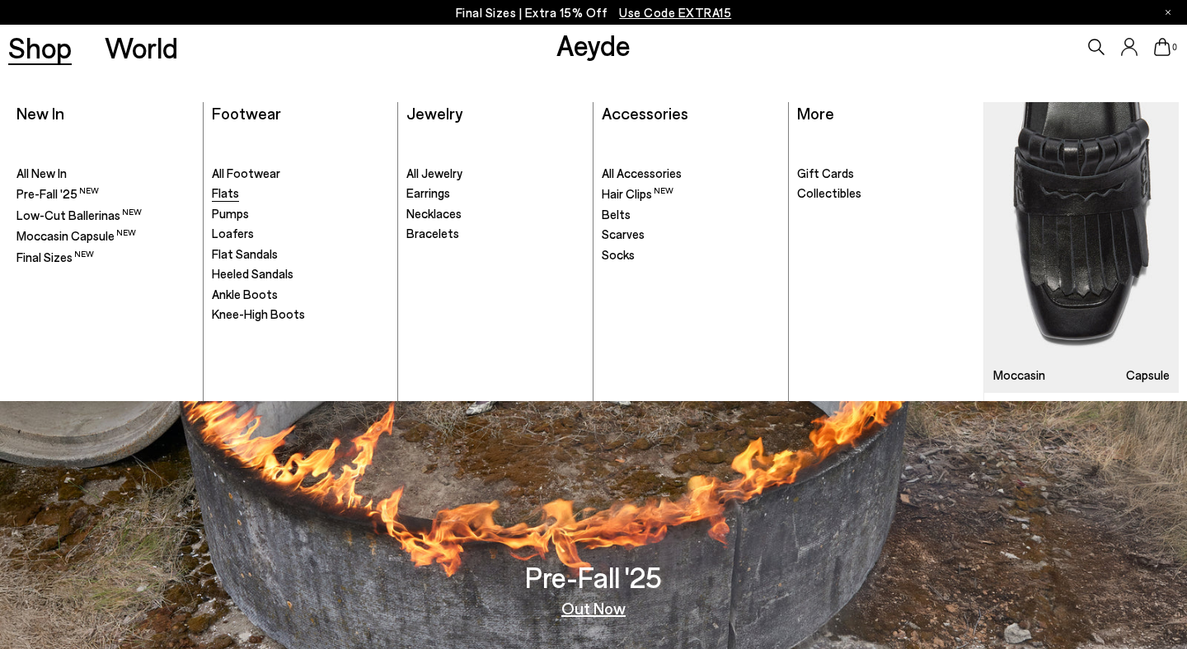
click at [225, 197] on span "Flats" at bounding box center [225, 192] width 27 height 15
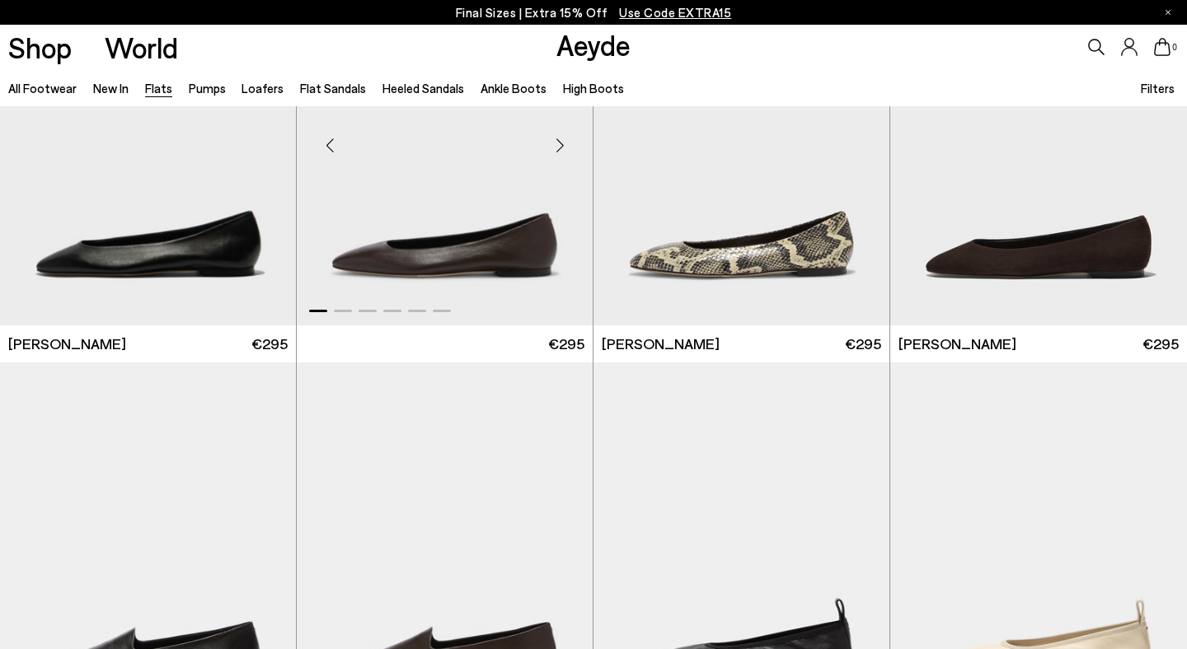
scroll to position [18, 0]
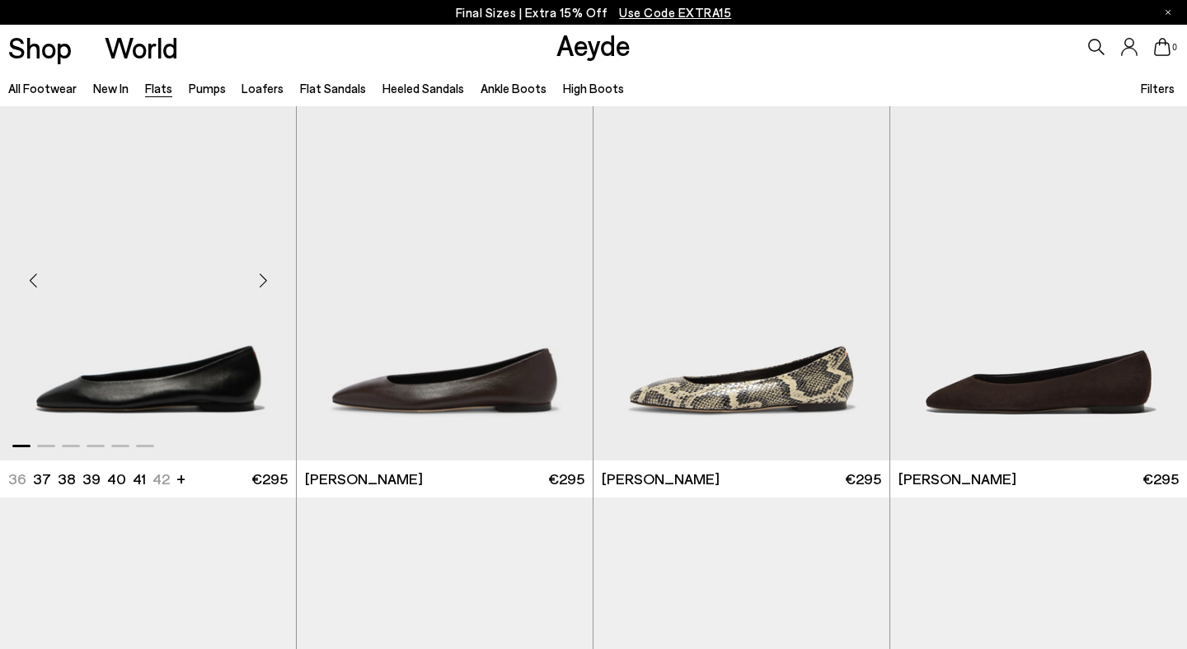
click at [218, 327] on img "1 / 6" at bounding box center [148, 274] width 296 height 372
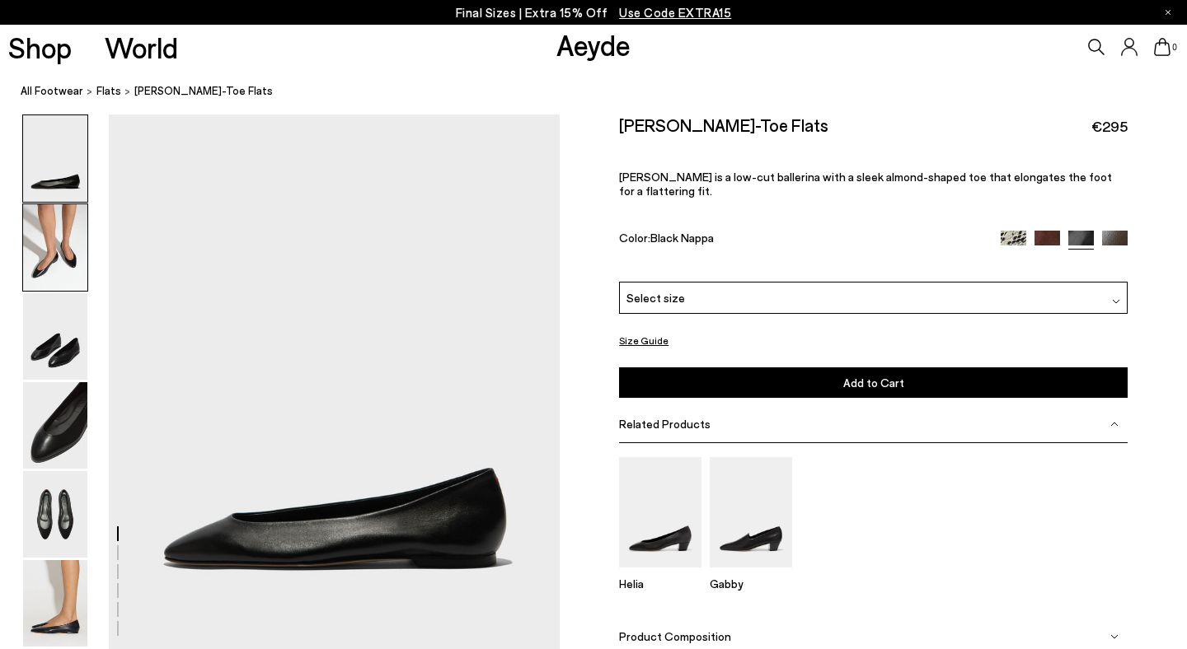
click at [45, 246] on img at bounding box center [55, 247] width 64 height 87
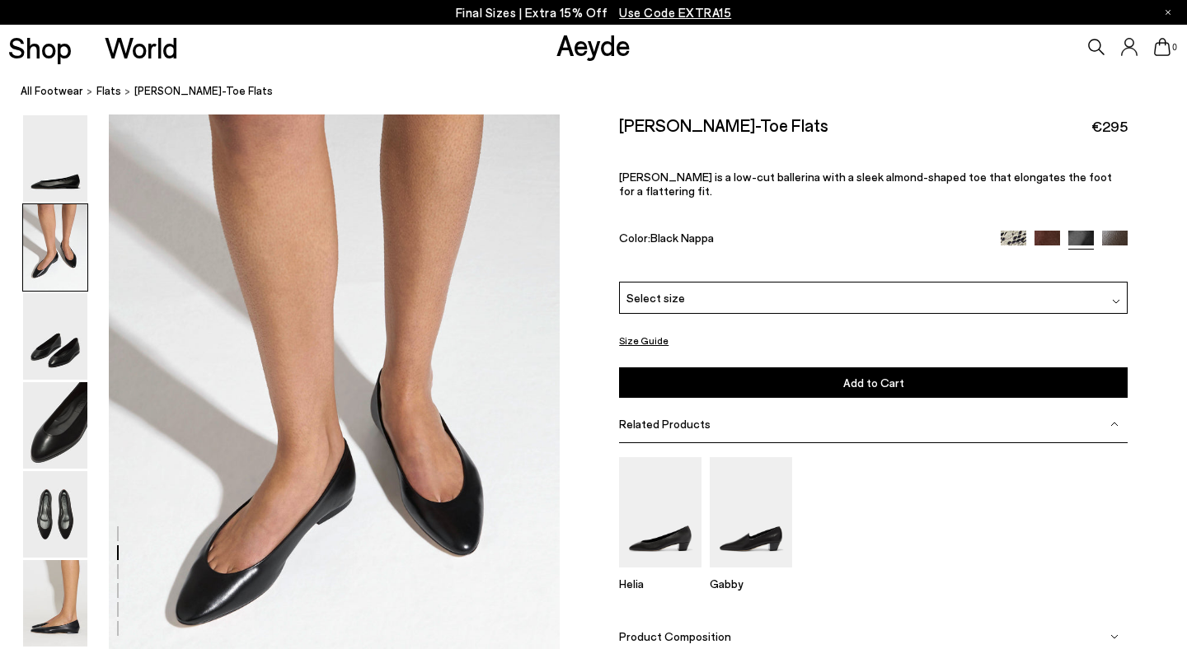
scroll to position [539, 0]
